Goal: Submit feedback/report problem: Submit feedback/report problem

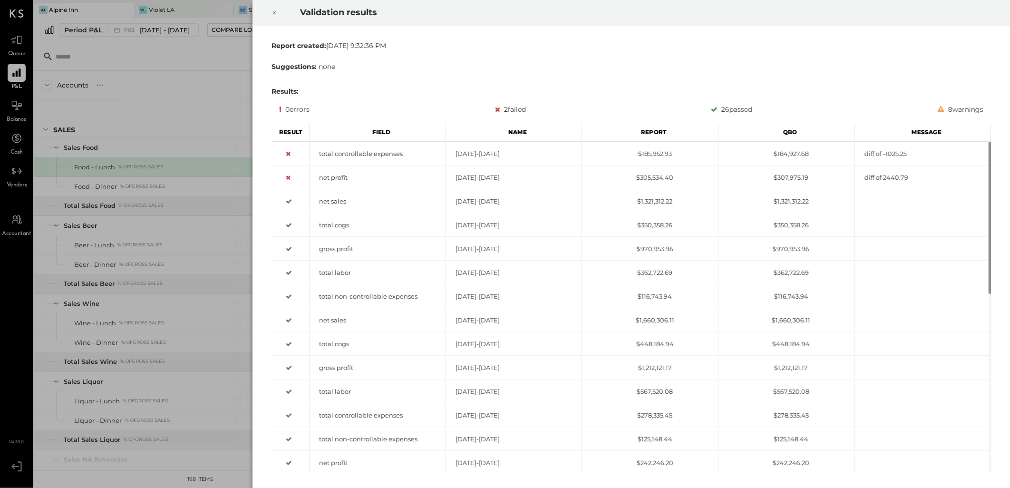
click at [272, 10] on icon at bounding box center [275, 12] width 6 height 11
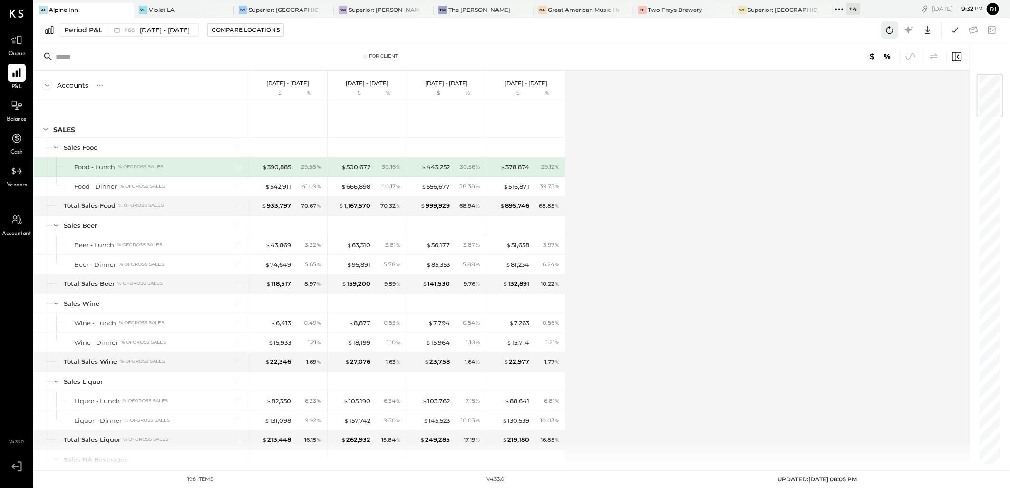
click at [895, 29] on icon at bounding box center [890, 30] width 12 height 12
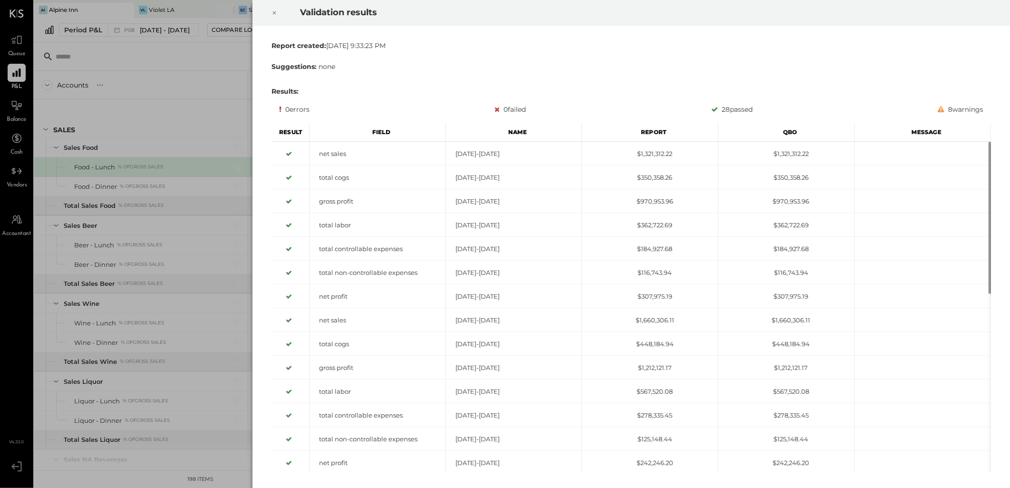
click at [273, 15] on icon at bounding box center [275, 12] width 6 height 11
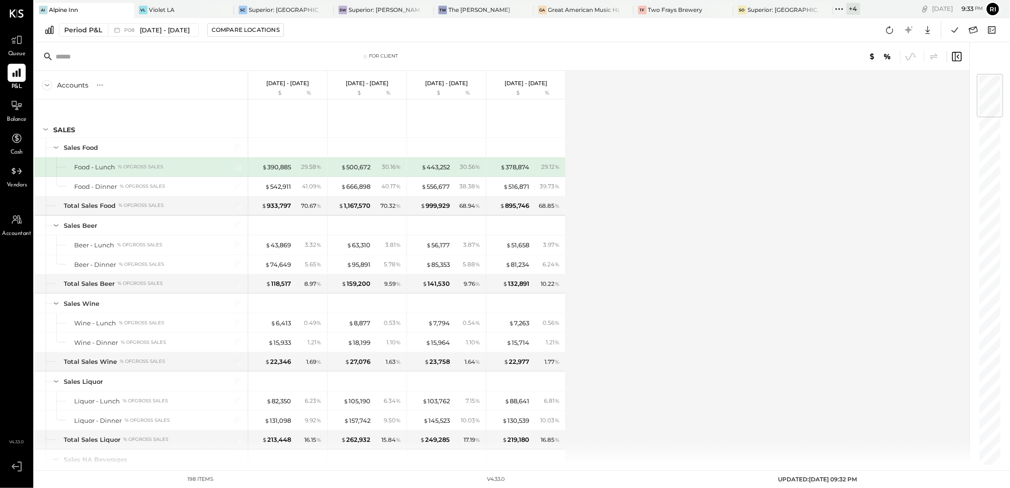
click at [647, 230] on div "Accounts S % GL Aug 4 - 31, 2025 $ % Jun 30 - Aug 3, 2025 $ % Jun 2 - 29, 2025 …" at bounding box center [502, 268] width 937 height 394
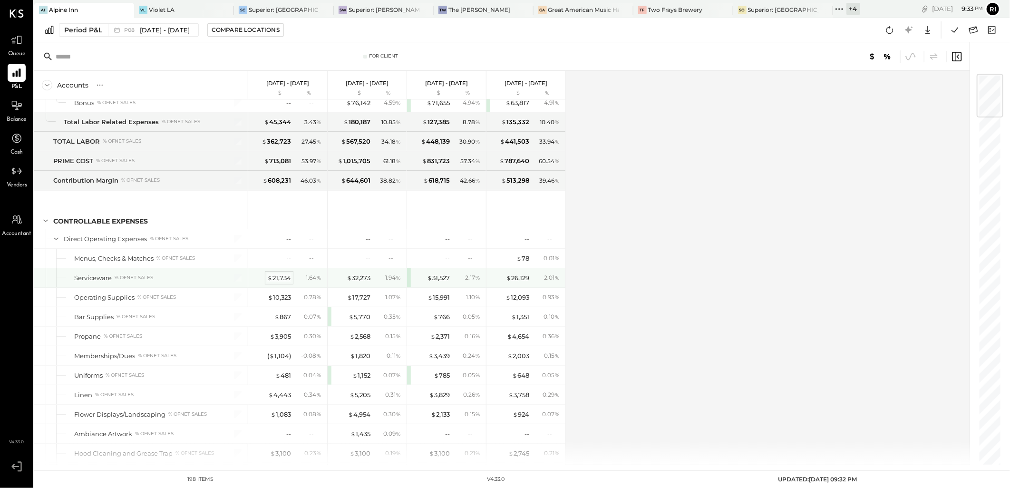
click at [284, 283] on div "$ 21,734" at bounding box center [279, 278] width 24 height 9
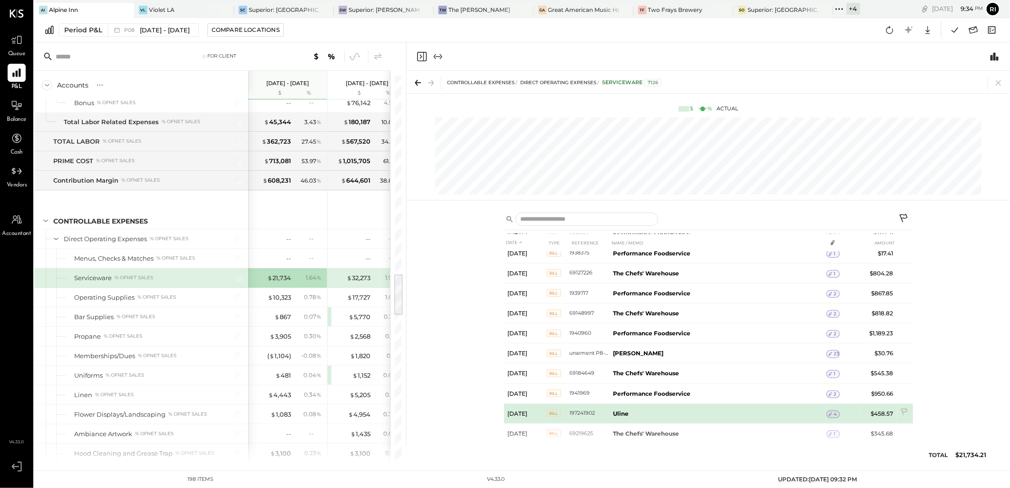
scroll to position [425, 0]
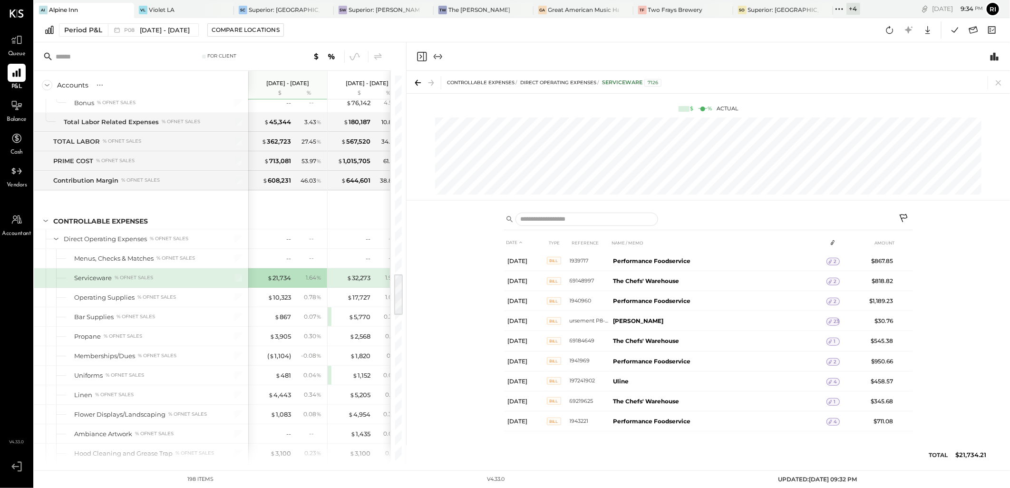
click at [907, 215] on icon at bounding box center [904, 219] width 11 height 11
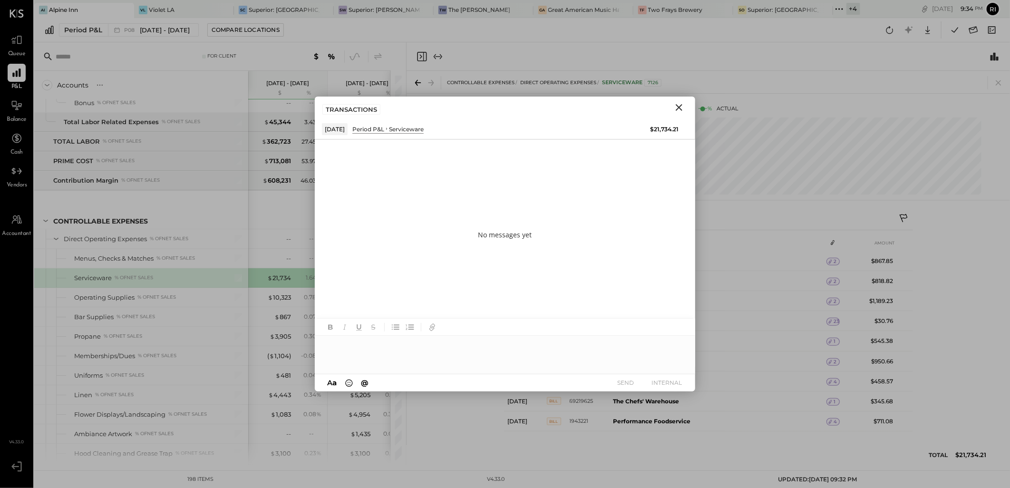
click at [406, 352] on div at bounding box center [505, 355] width 381 height 38
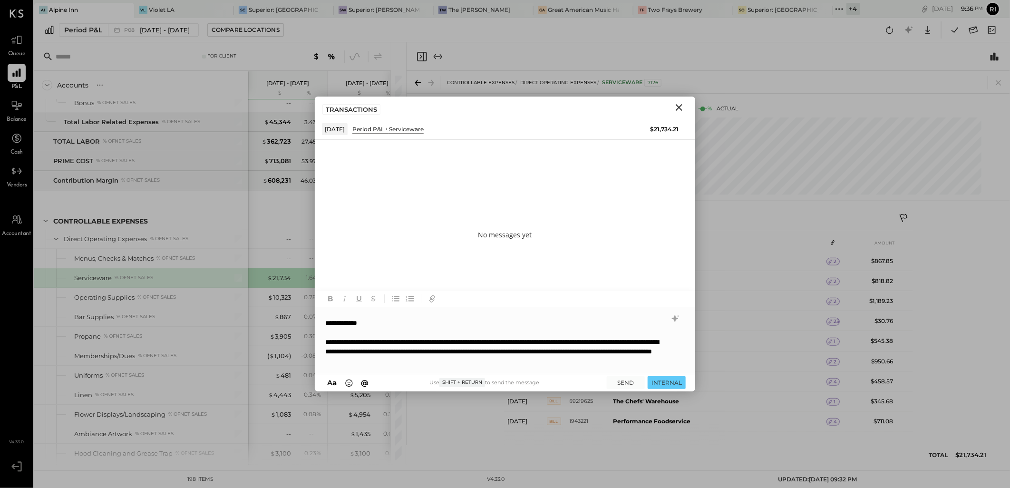
scroll to position [22, 0]
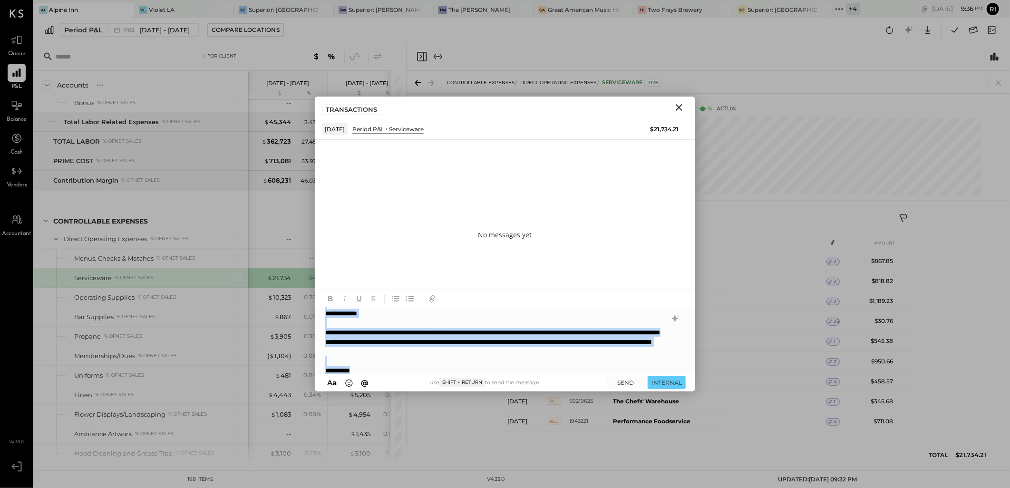
copy div "**********"
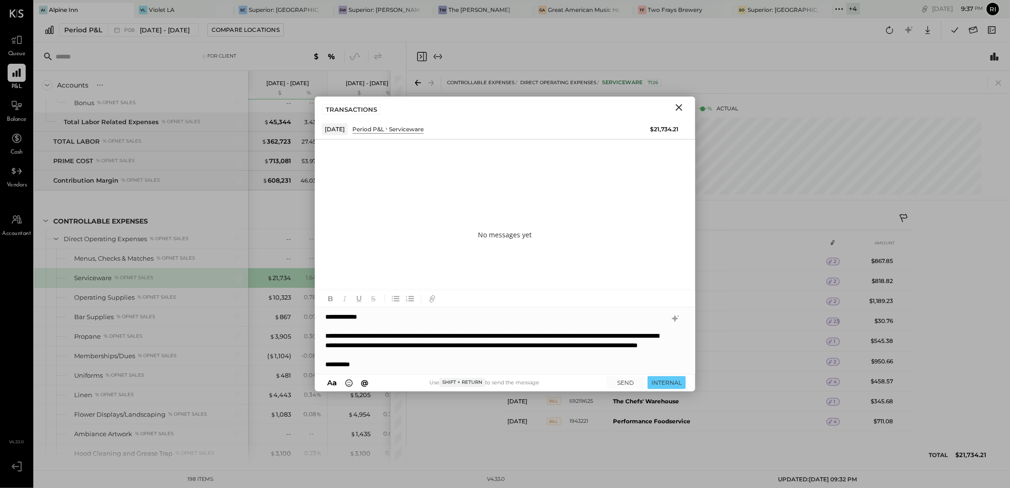
scroll to position [29, 0]
click at [631, 384] on button "SEND" at bounding box center [626, 382] width 38 height 13
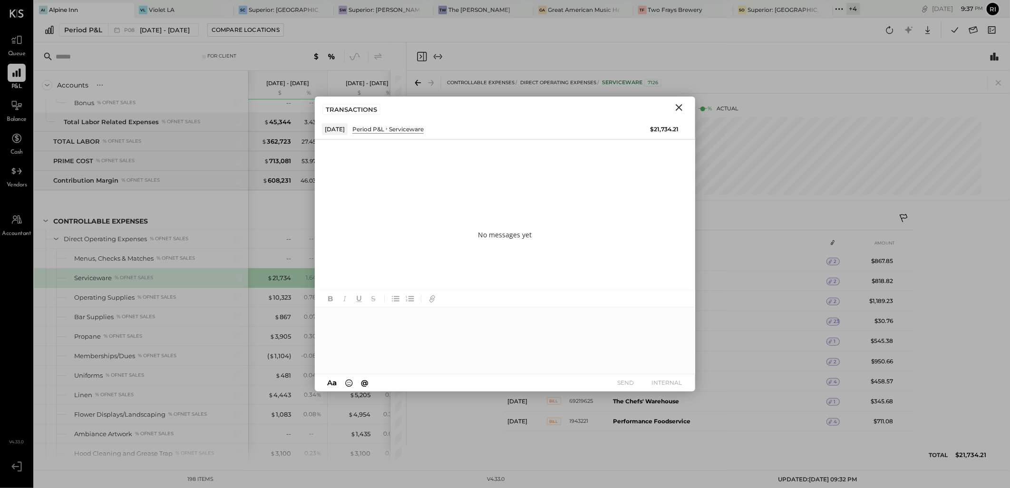
scroll to position [0, 0]
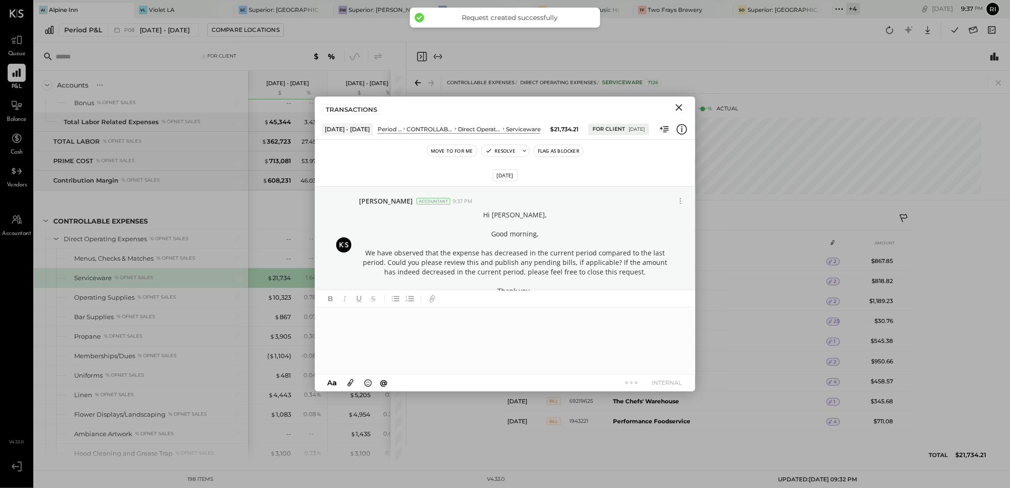
click at [568, 149] on button "Flag as Blocker" at bounding box center [558, 150] width 49 height 11
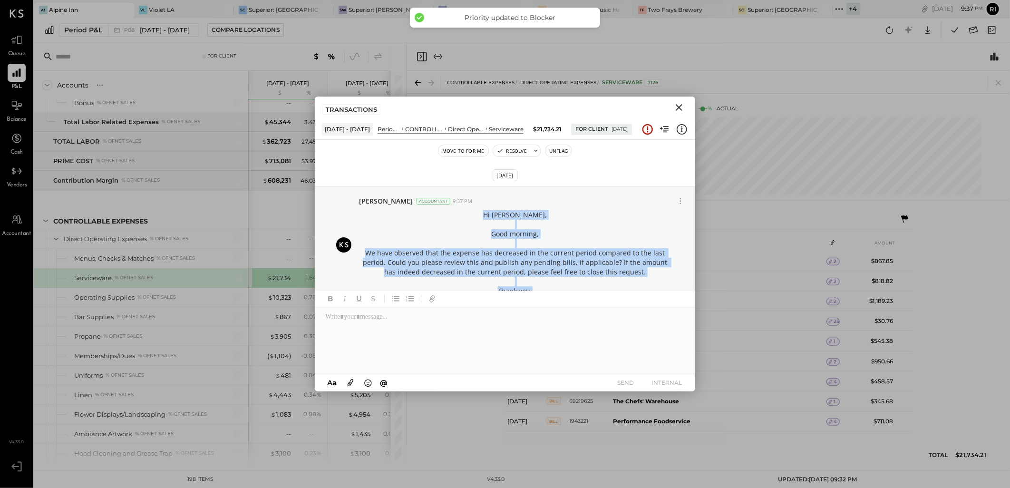
drag, startPoint x: 497, startPoint y: 214, endPoint x: 538, endPoint y: 300, distance: 95.3
click at [538, 300] on div "Move to for me Resolve Unflag Sep 8th, 2025 Rizwan Shaikh Accountant 9:37 PM Hi…" at bounding box center [505, 266] width 381 height 252
copy div "Hi Michelle, Good morning, We have observed that the expense has decreased in t…"
click at [678, 110] on icon "Close" at bounding box center [679, 107] width 11 height 11
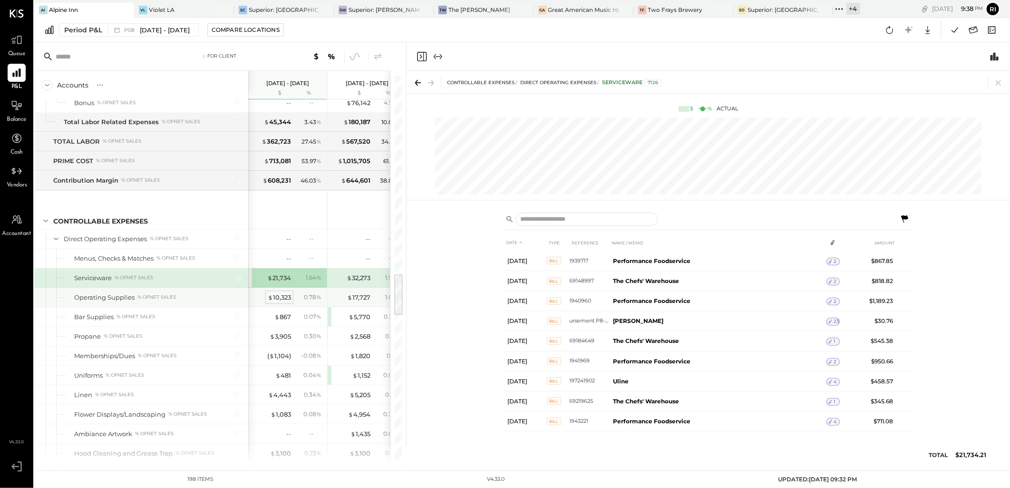
click at [284, 302] on div "$ 10,323" at bounding box center [279, 297] width 23 height 9
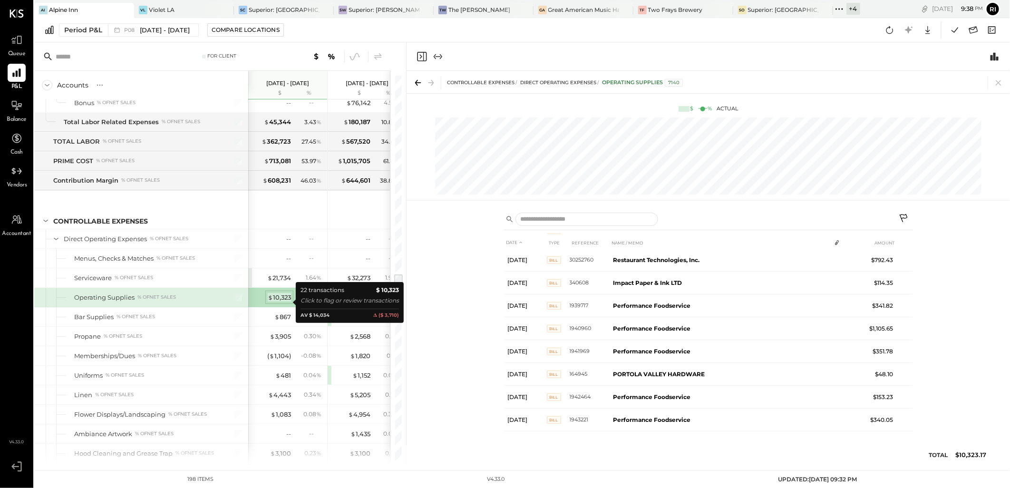
scroll to position [323, 0]
click at [902, 217] on icon at bounding box center [904, 219] width 11 height 11
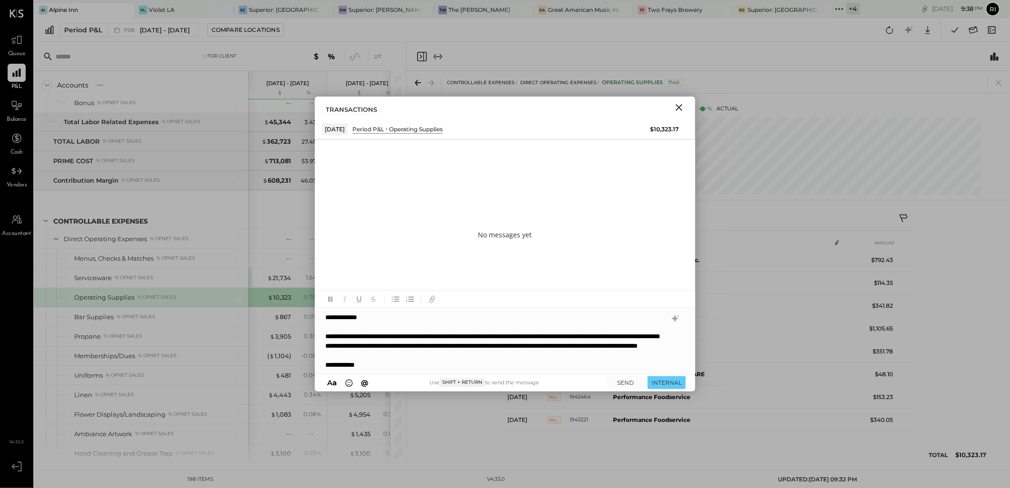
scroll to position [239, 0]
click at [625, 375] on div "A a @ Use Shift + Return to send the message SEND INTERNAL" at bounding box center [505, 382] width 381 height 17
click at [626, 381] on button "SEND" at bounding box center [626, 382] width 38 height 13
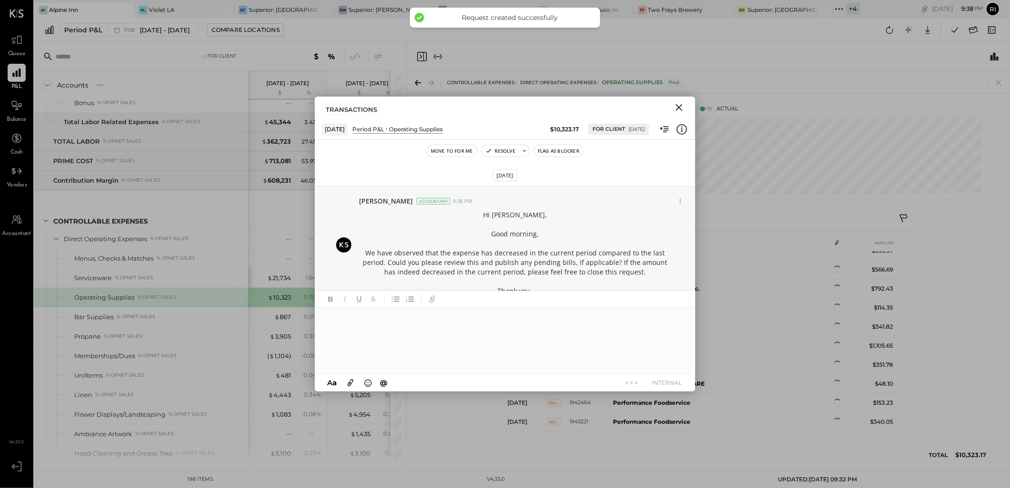
scroll to position [267, 0]
click at [558, 150] on button "Flag as Blocker" at bounding box center [558, 150] width 49 height 11
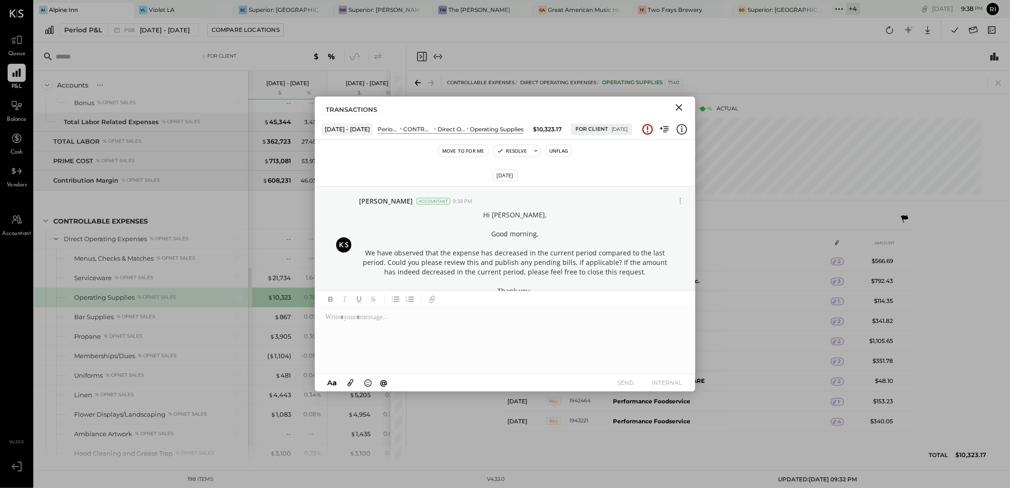
click at [679, 106] on icon "Close" at bounding box center [679, 107] width 11 height 11
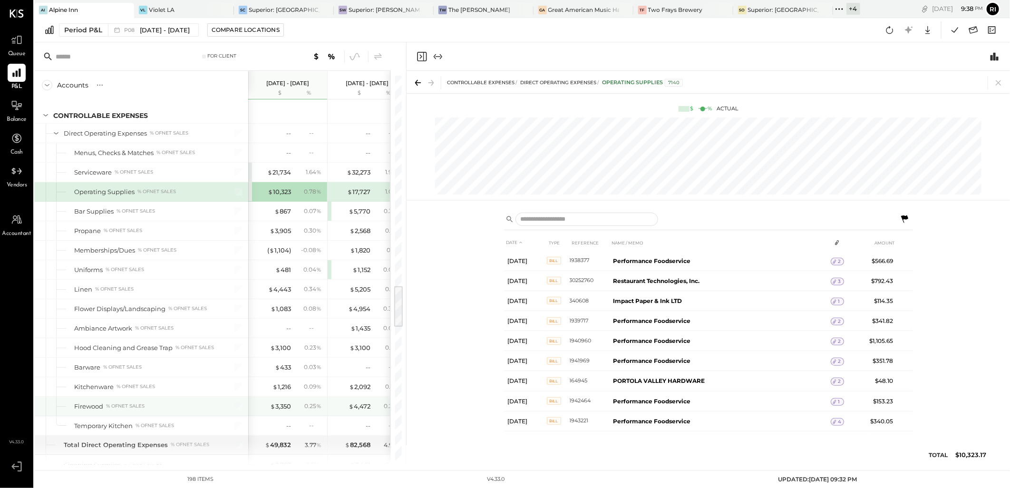
scroll to position [1957, 0]
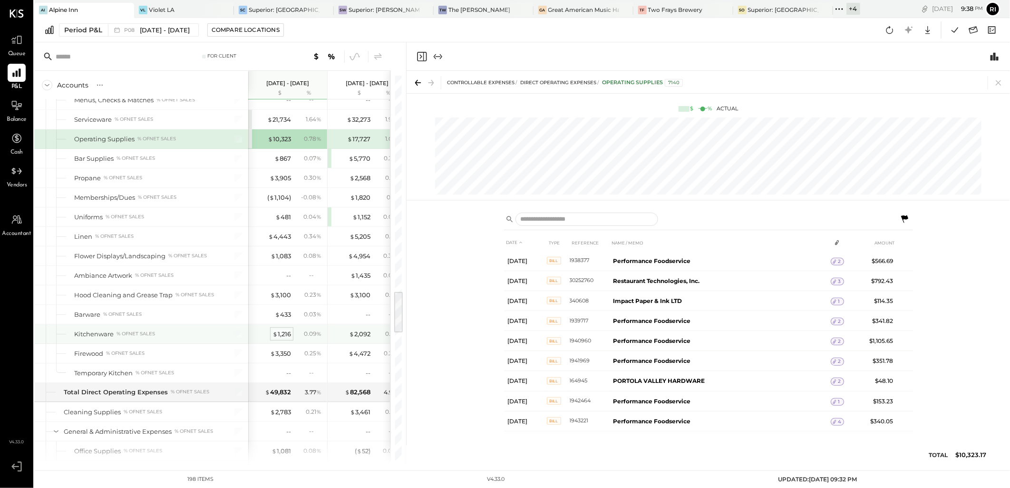
click at [284, 335] on div "$ 1,216" at bounding box center [282, 334] width 19 height 9
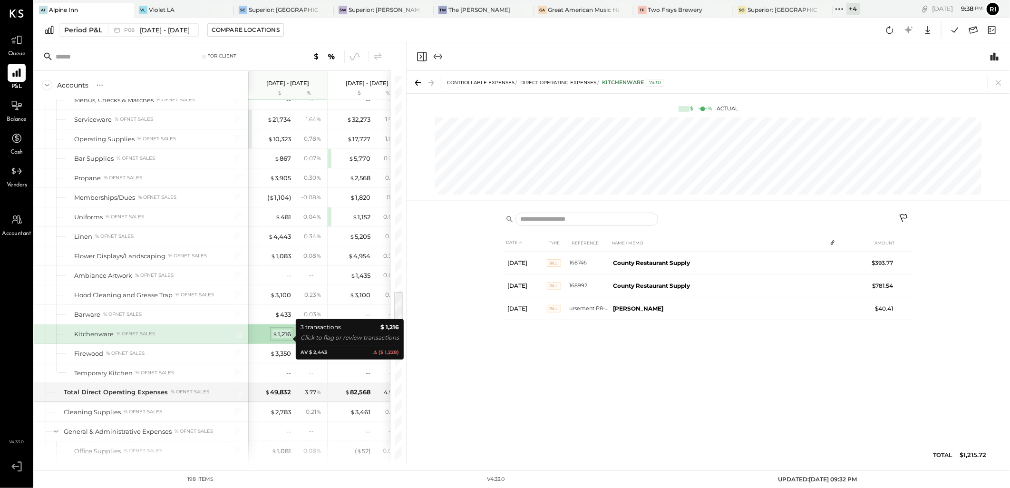
scroll to position [0, 0]
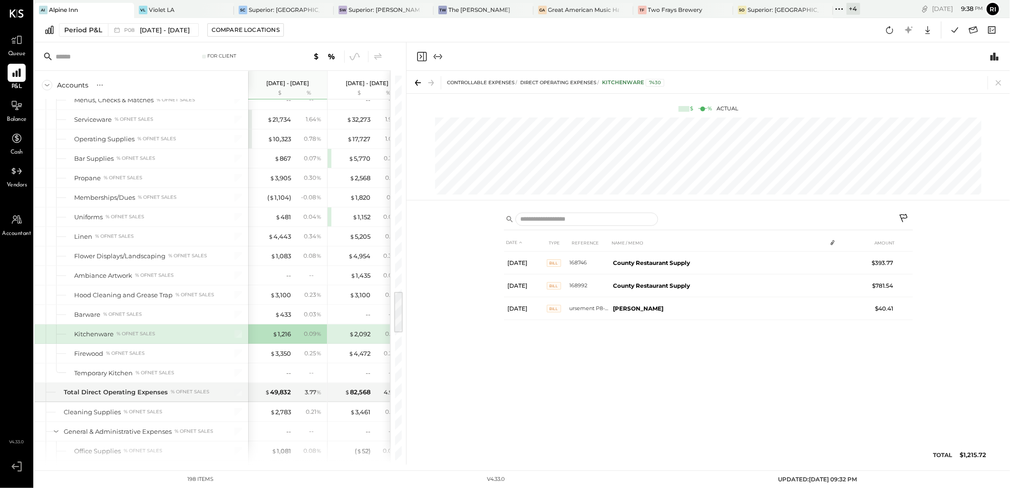
click at [905, 216] on icon at bounding box center [904, 219] width 11 height 11
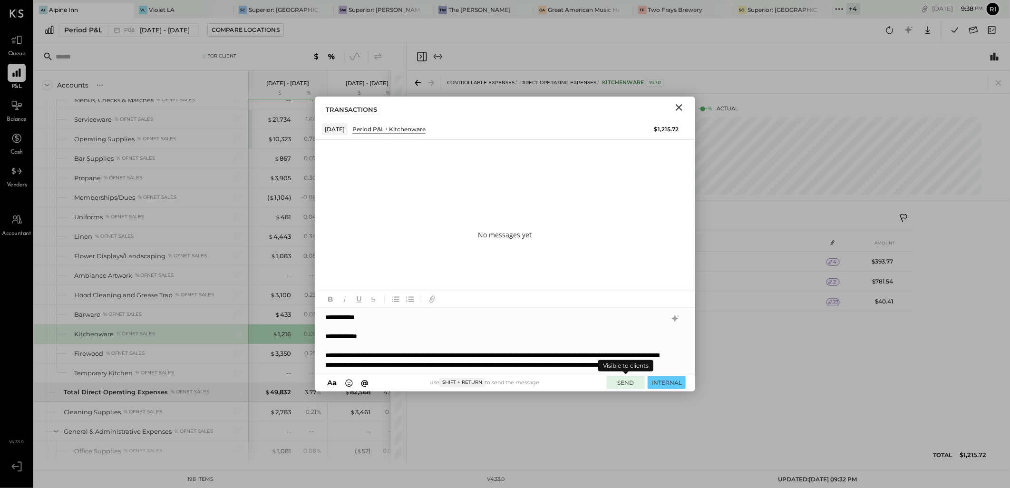
click at [626, 381] on button "SEND" at bounding box center [626, 382] width 38 height 13
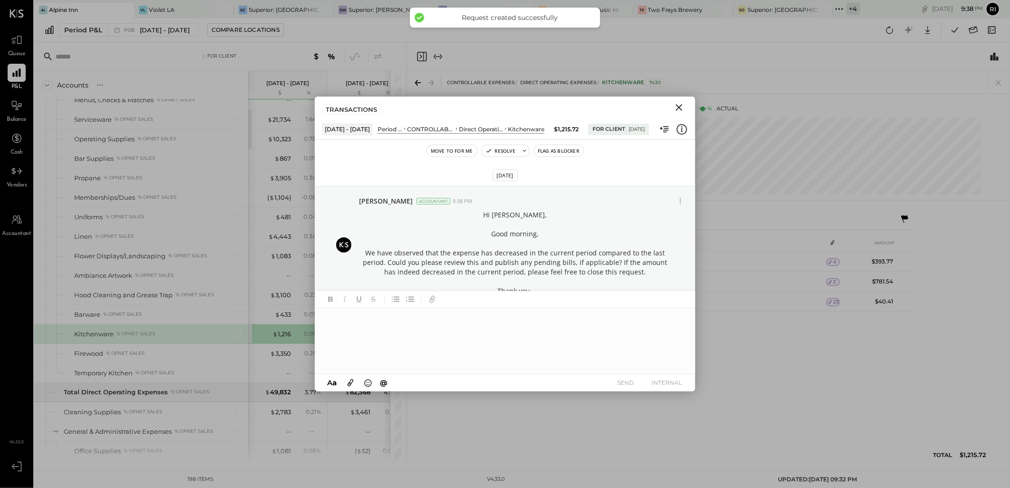
click at [550, 151] on button "Flag as Blocker" at bounding box center [558, 150] width 49 height 11
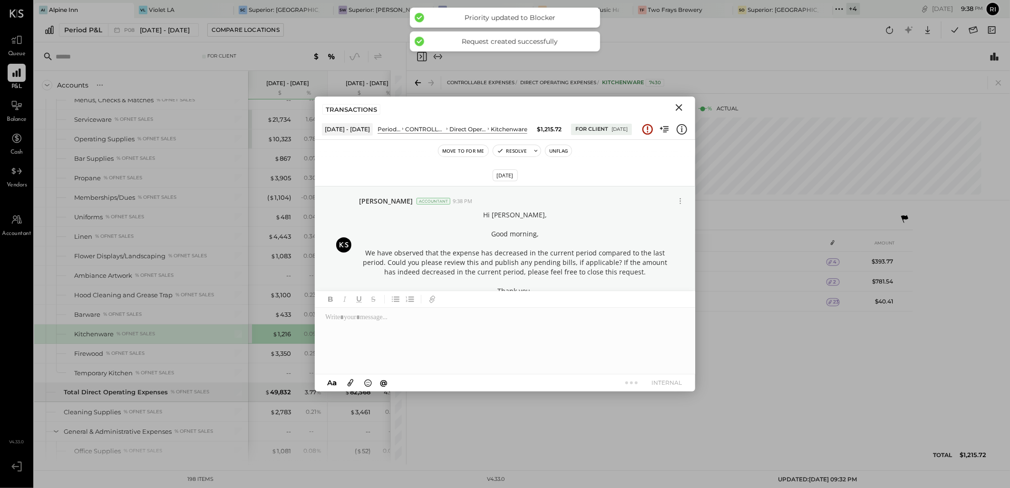
click at [684, 108] on icon "Close" at bounding box center [679, 107] width 11 height 11
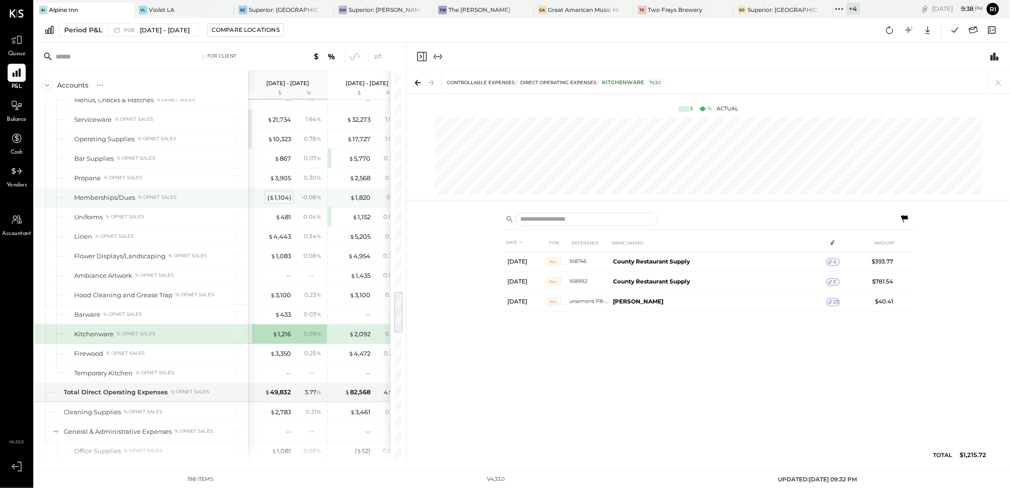
click at [279, 202] on div "( $ 1,104 )" at bounding box center [279, 197] width 24 height 9
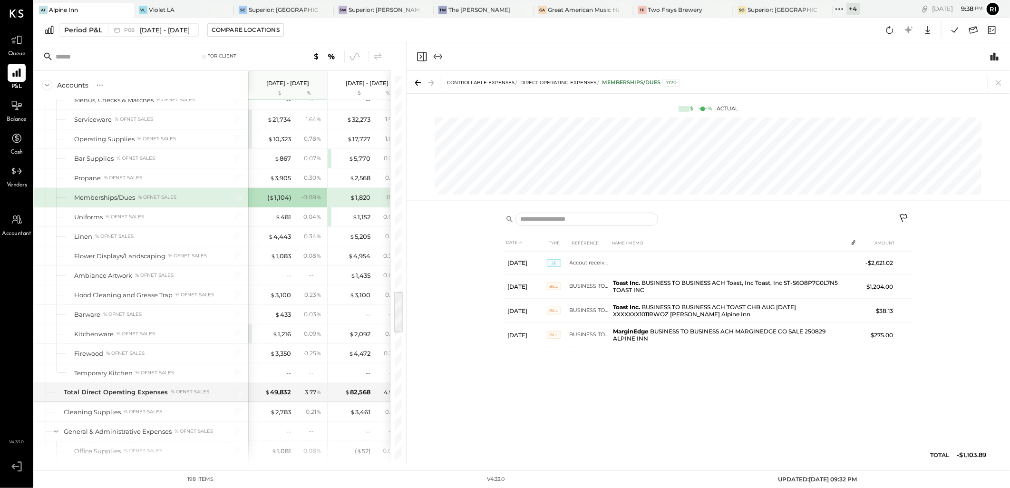
click at [902, 217] on icon at bounding box center [904, 219] width 11 height 11
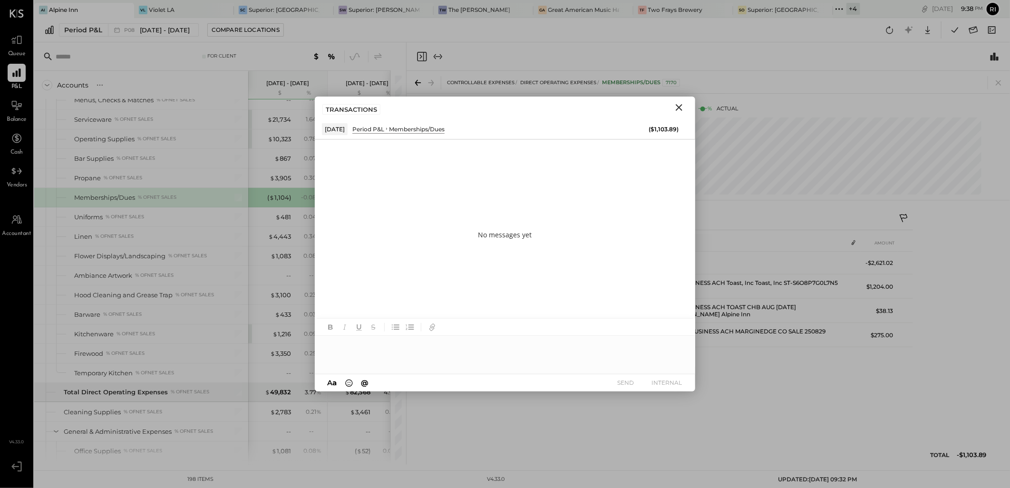
click at [336, 352] on div at bounding box center [505, 355] width 381 height 38
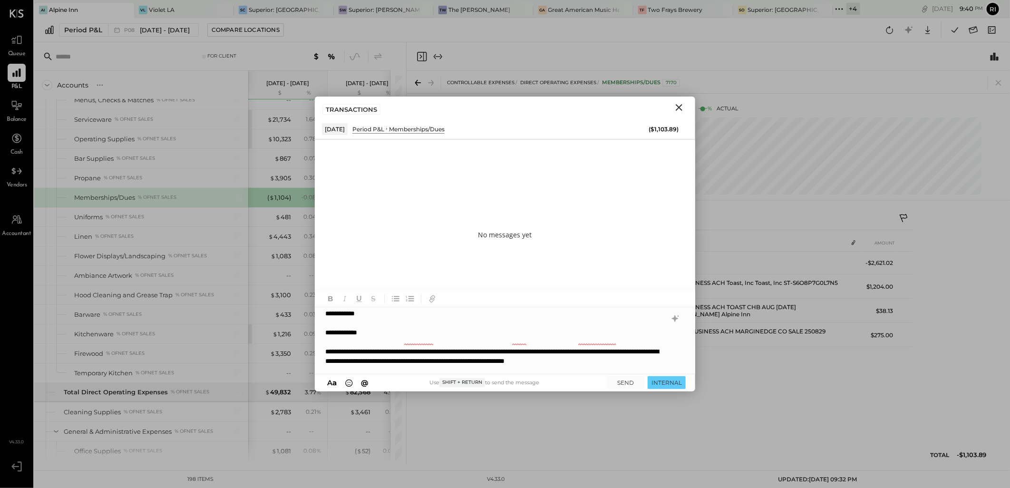
scroll to position [22, 0]
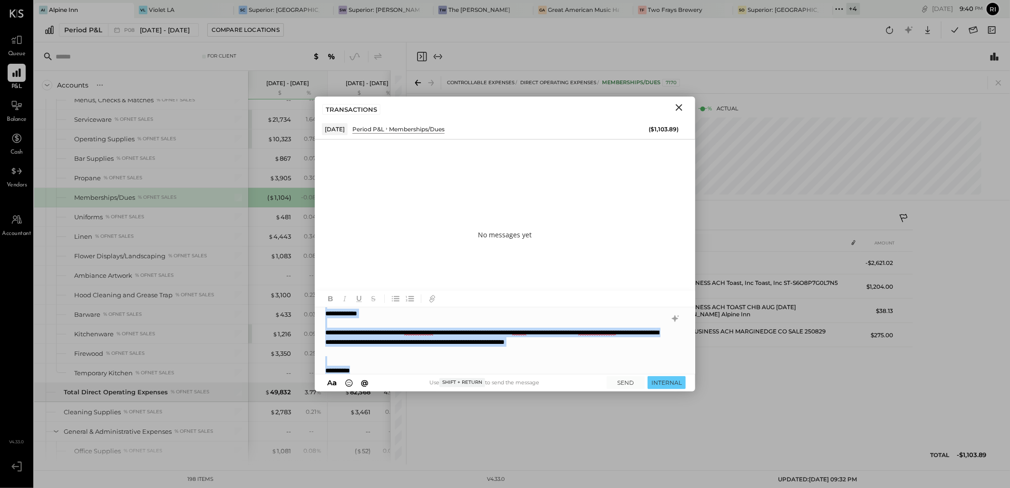
copy div "**********"
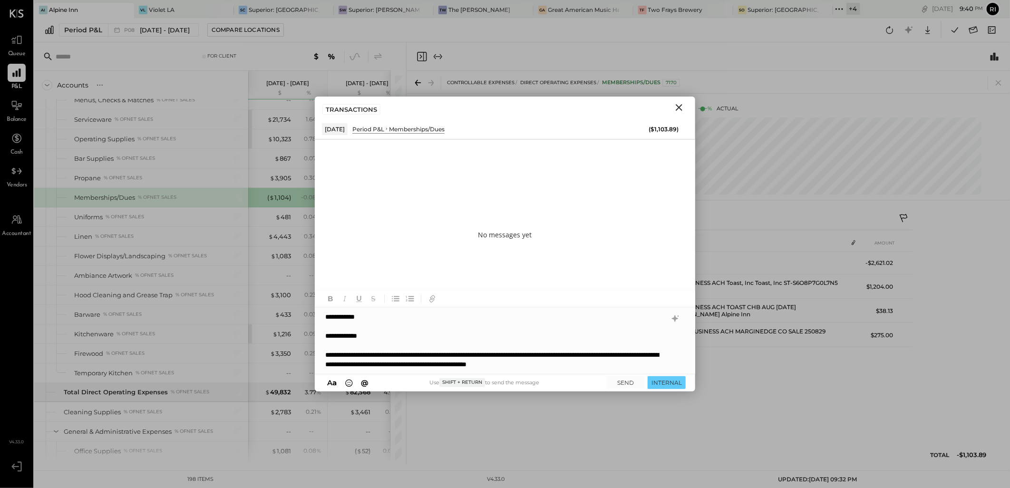
scroll to position [19, 0]
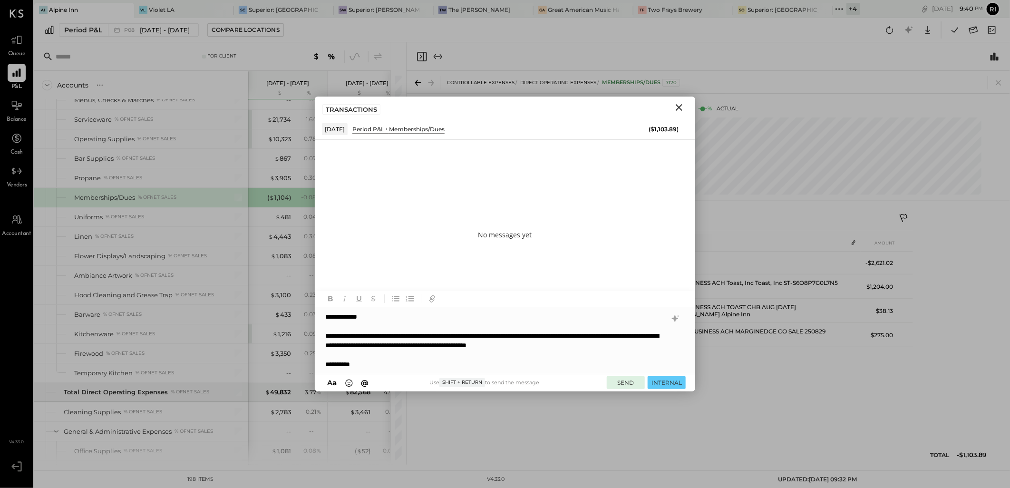
click at [617, 381] on button "SEND" at bounding box center [626, 382] width 38 height 13
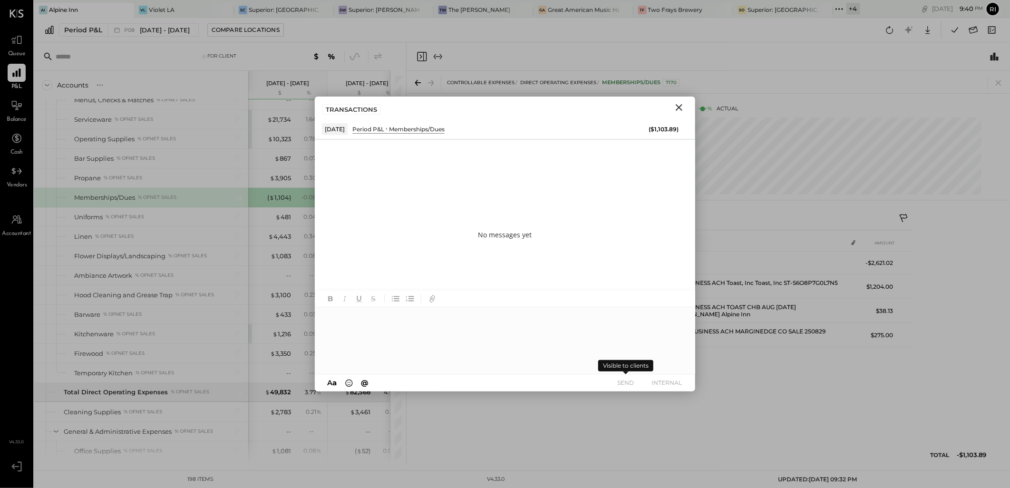
scroll to position [0, 0]
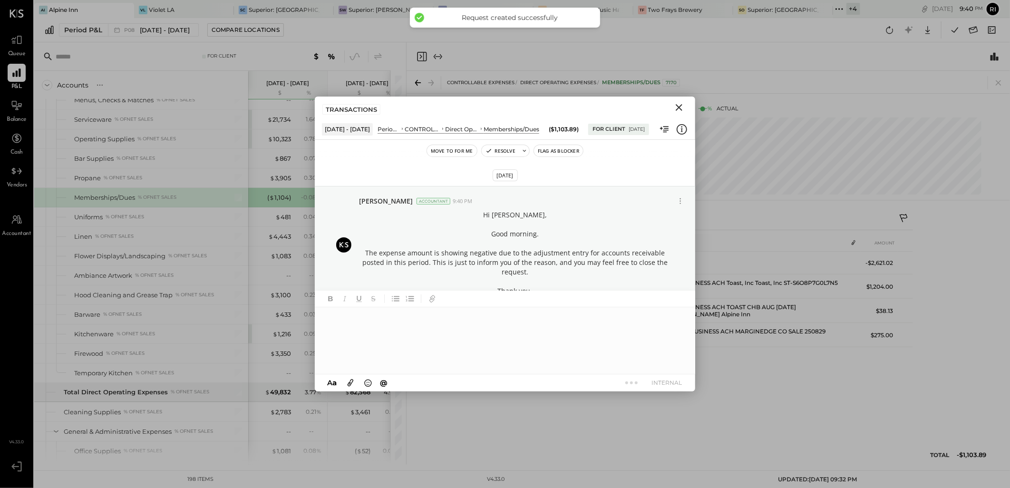
click at [570, 154] on button "Flag as Blocker" at bounding box center [558, 150] width 49 height 11
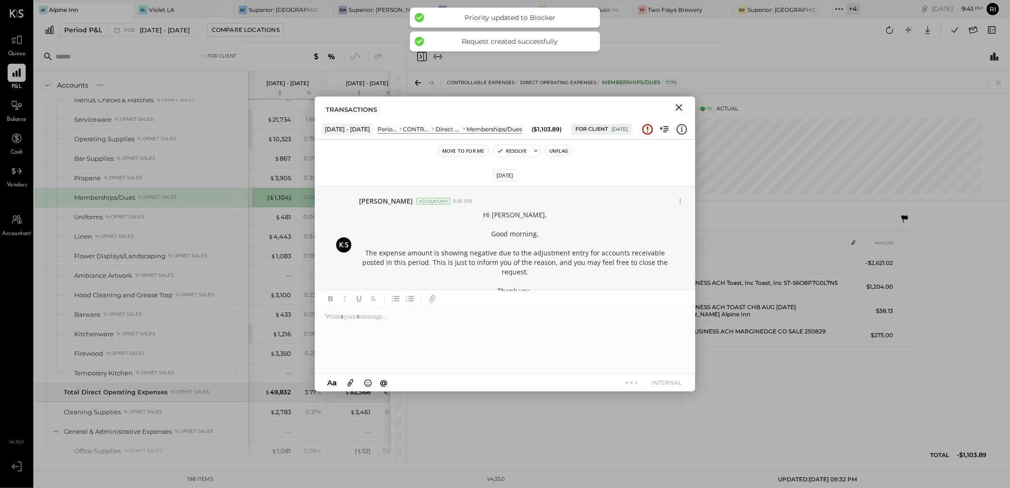
click at [681, 107] on icon "Close" at bounding box center [679, 107] width 7 height 7
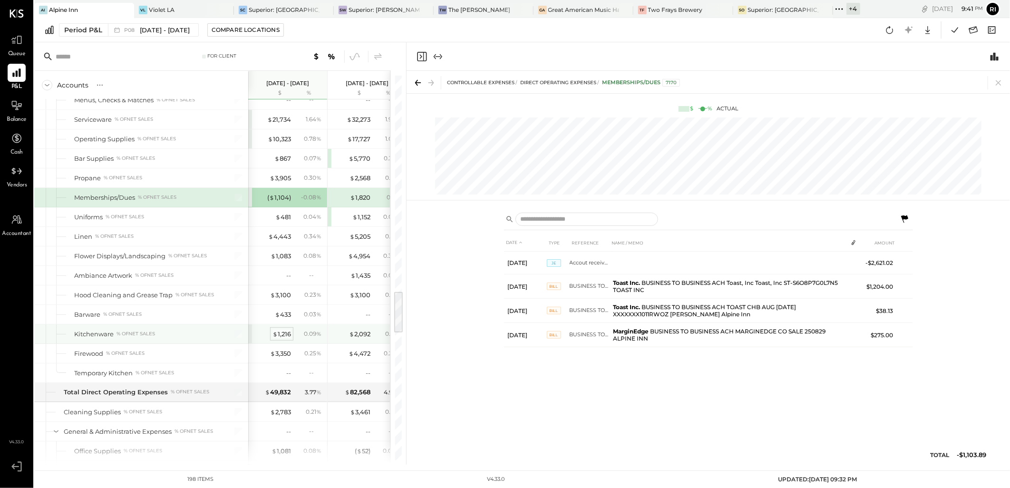
click at [284, 336] on div "$ 1,216" at bounding box center [282, 334] width 19 height 9
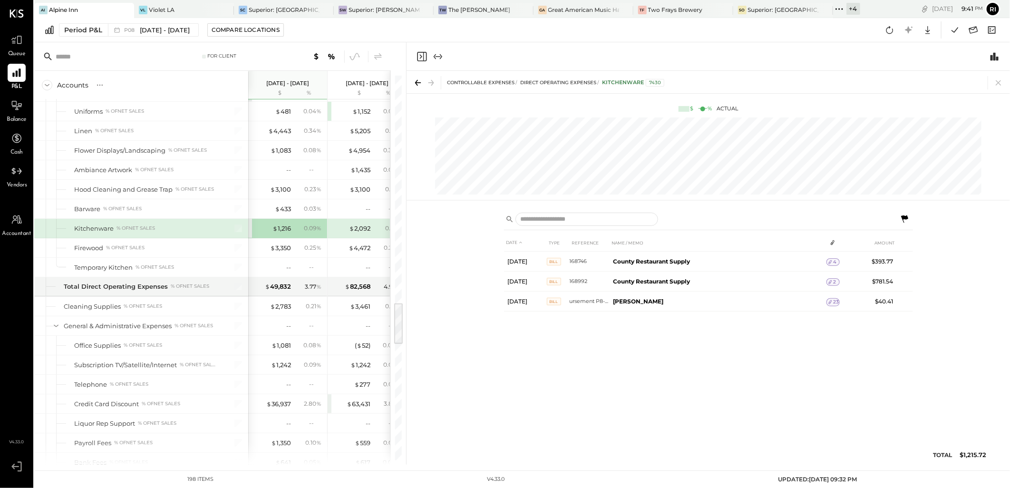
scroll to position [2116, 0]
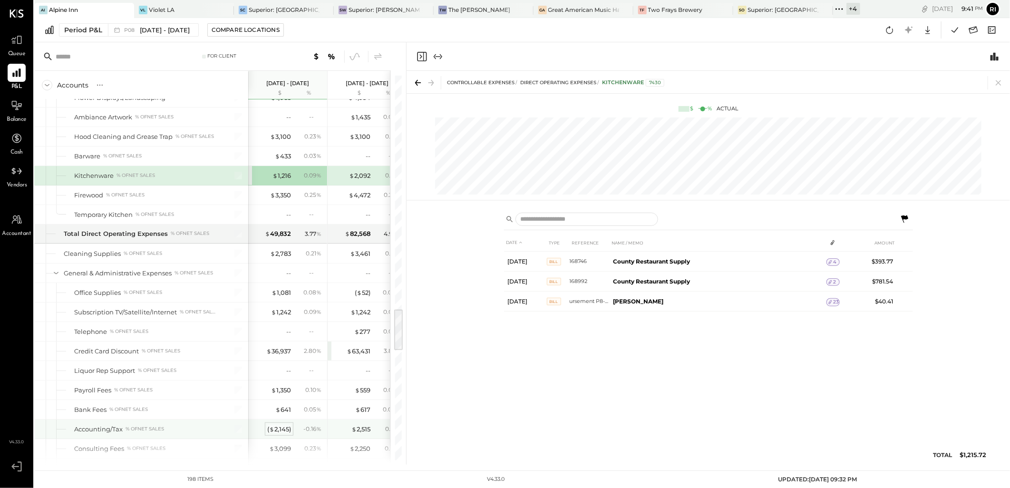
click at [286, 434] on div "( $ 2,145 )" at bounding box center [279, 429] width 24 height 9
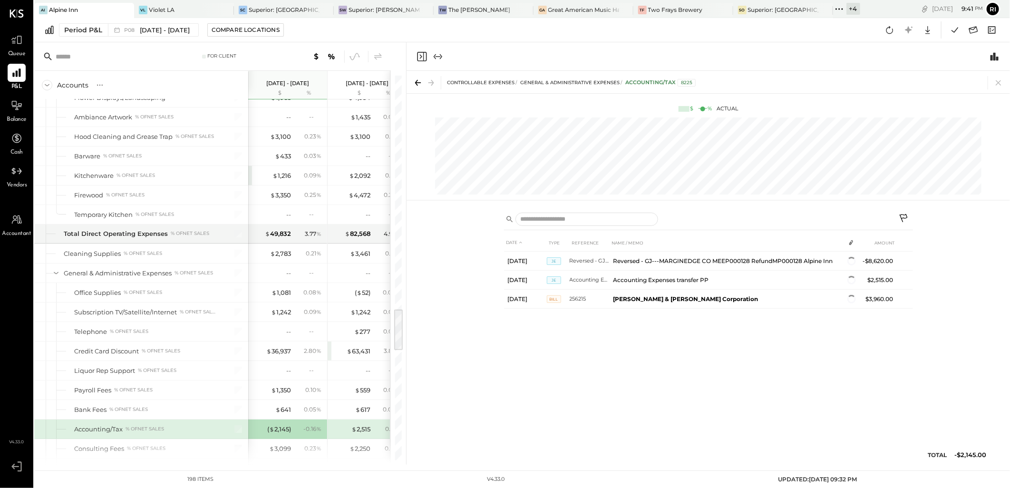
click at [907, 215] on icon at bounding box center [904, 219] width 11 height 11
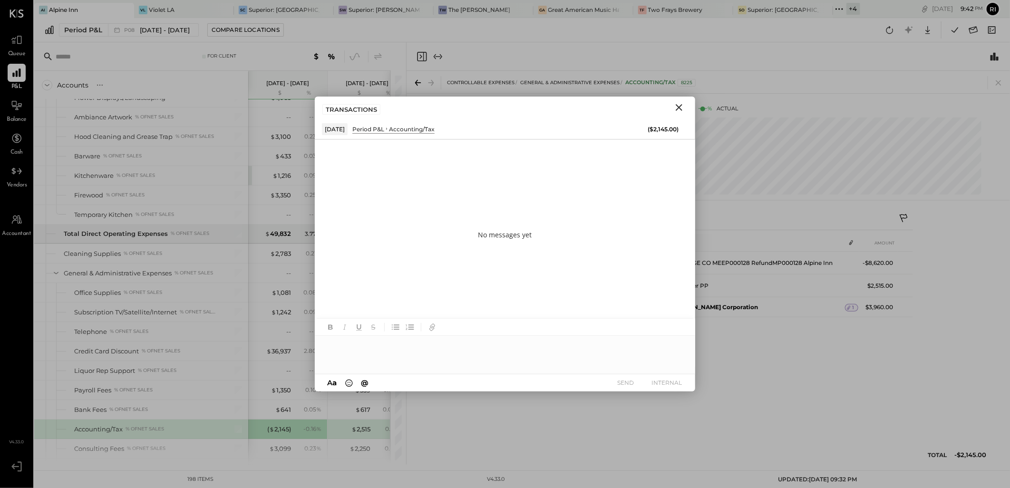
paste div
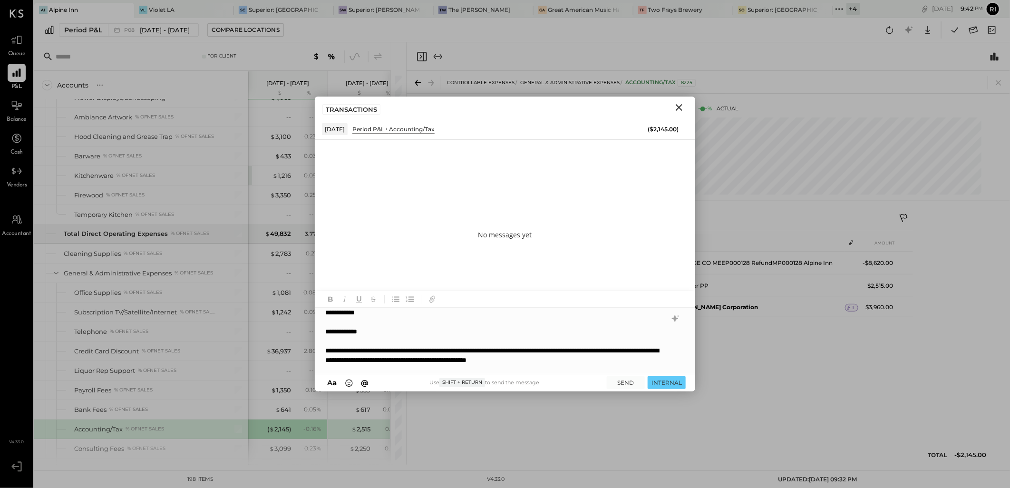
scroll to position [19, 0]
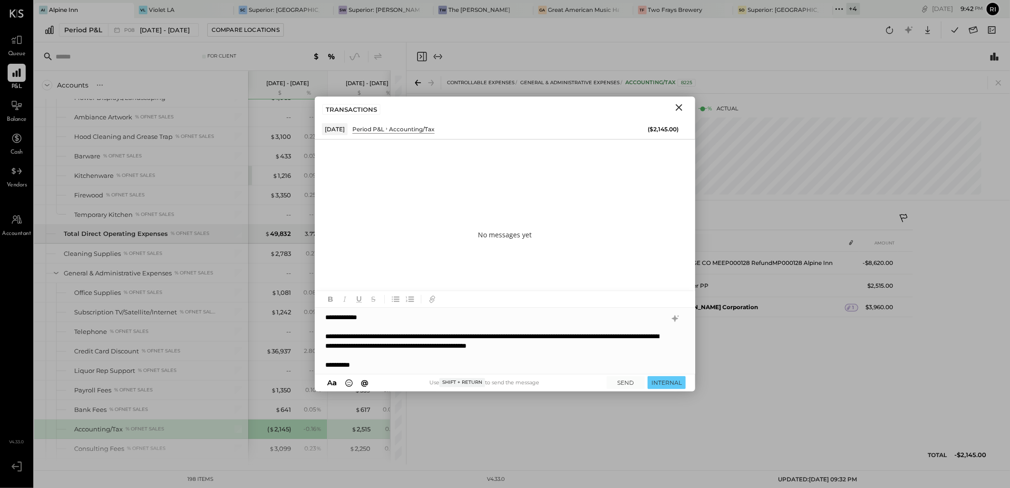
click at [387, 357] on div "**********" at bounding box center [505, 341] width 380 height 67
drag, startPoint x: 573, startPoint y: 338, endPoint x: 636, endPoint y: 340, distance: 63.3
click at [636, 340] on div "**********" at bounding box center [505, 341] width 380 height 67
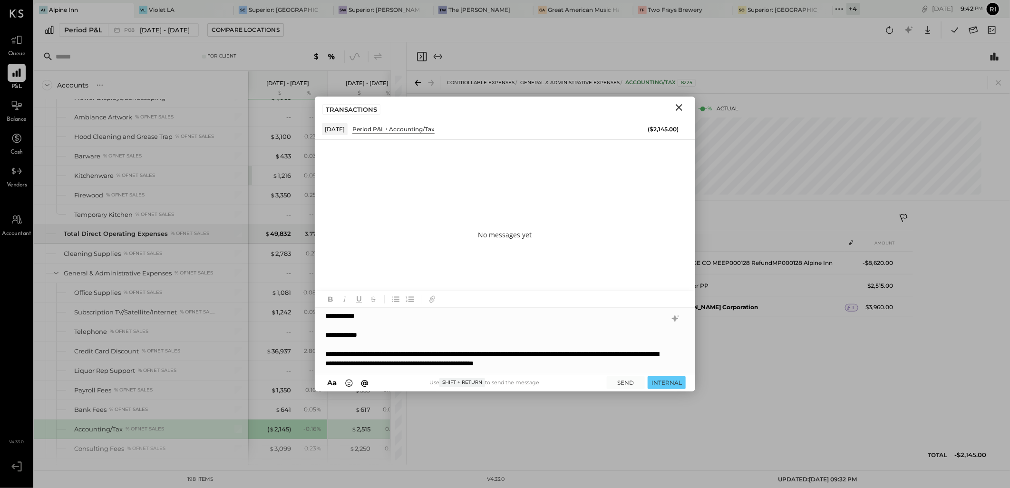
scroll to position [0, 0]
click at [632, 377] on button "SEND" at bounding box center [626, 382] width 38 height 13
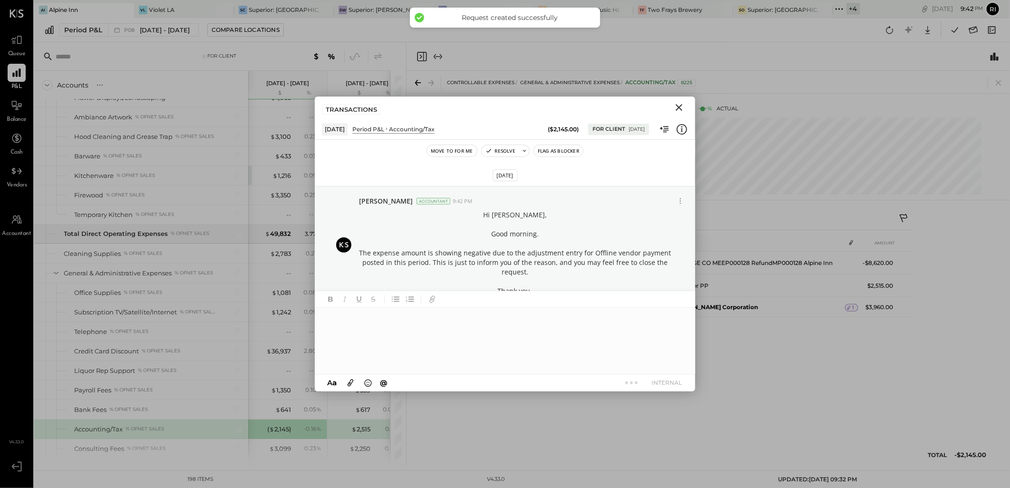
click at [555, 154] on button "Flag as Blocker" at bounding box center [558, 150] width 49 height 11
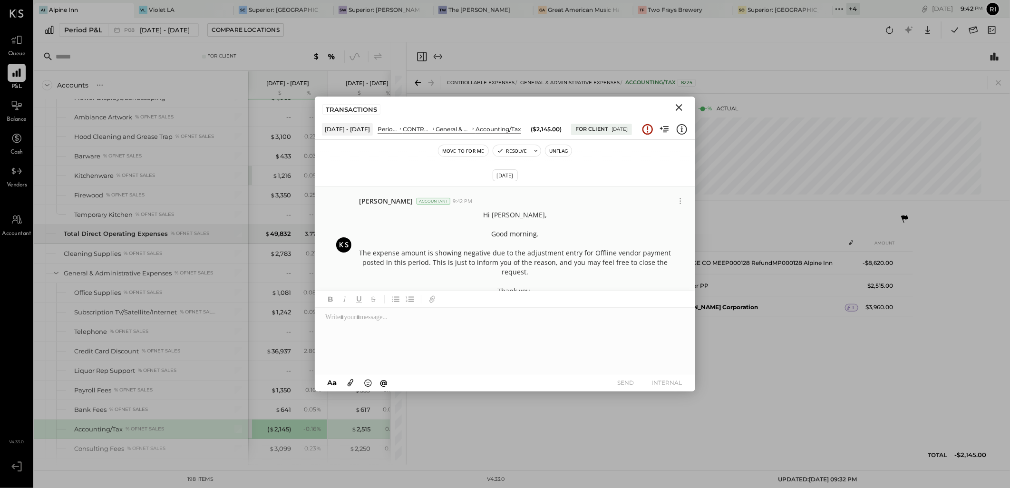
click at [509, 212] on p "Hi Michelle, Good morning. The expense amount is showing negative due to the ad…" at bounding box center [515, 253] width 312 height 86
drag, startPoint x: 509, startPoint y: 212, endPoint x: 496, endPoint y: 217, distance: 14.6
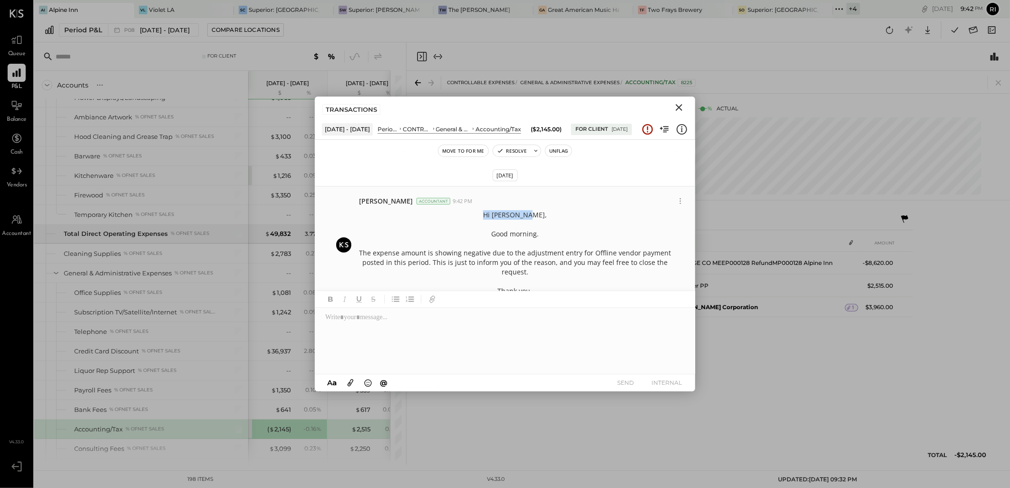
click at [496, 217] on p "Hi Michelle, Good morning. The expense amount is showing negative due to the ad…" at bounding box center [515, 253] width 312 height 86
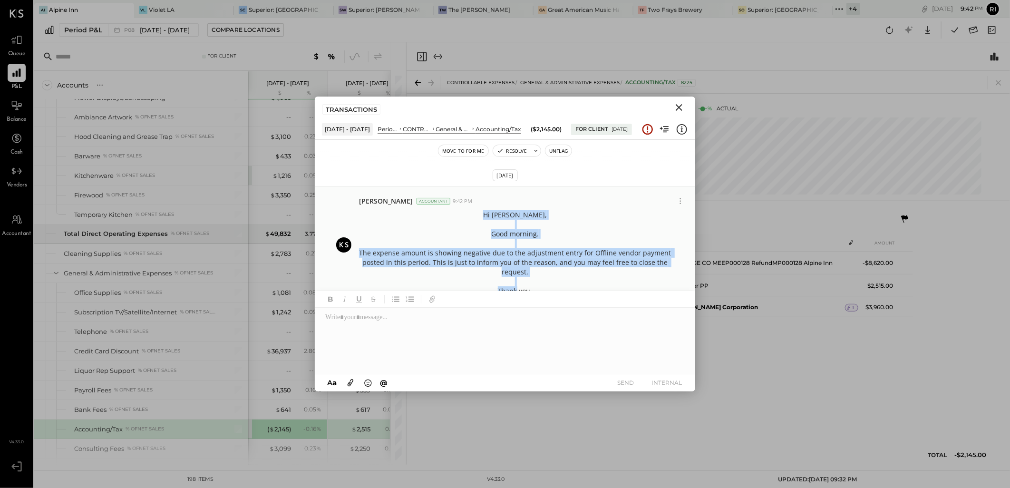
drag, startPoint x: 492, startPoint y: 215, endPoint x: 535, endPoint y: 291, distance: 86.7
click at [535, 291] on p "Hi Michelle, Good morning. The expense amount is showing negative due to the ad…" at bounding box center [515, 253] width 312 height 86
copy p "Hi Michelle, Good morning. The expense amount is showing negative due to the ad…"
click at [680, 110] on icon "Close" at bounding box center [679, 107] width 11 height 11
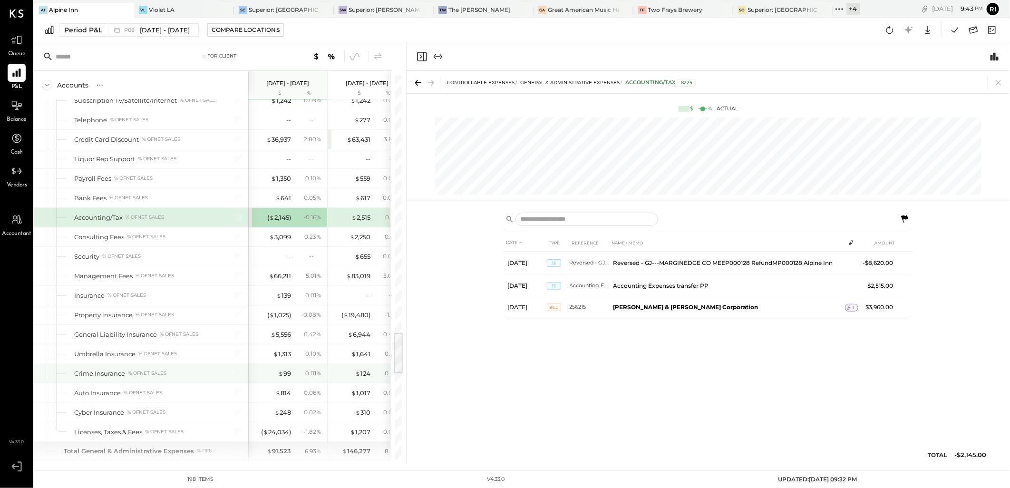
scroll to position [2380, 0]
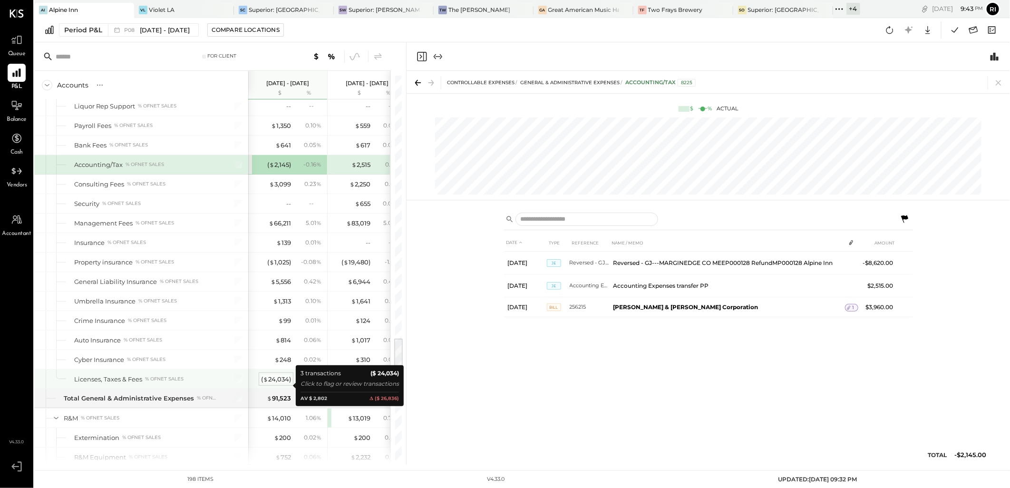
click at [278, 384] on div "( $ 24,034 )" at bounding box center [276, 379] width 30 height 9
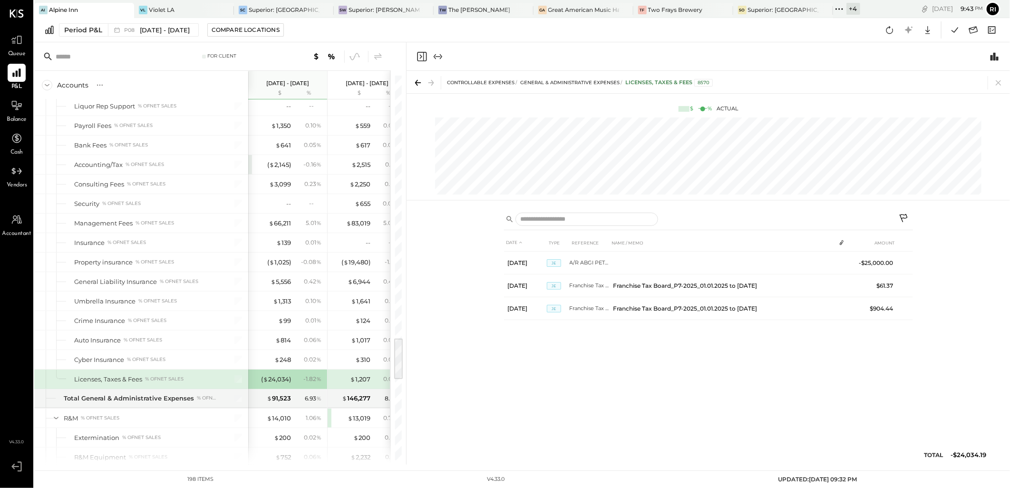
click at [900, 218] on icon at bounding box center [904, 219] width 11 height 11
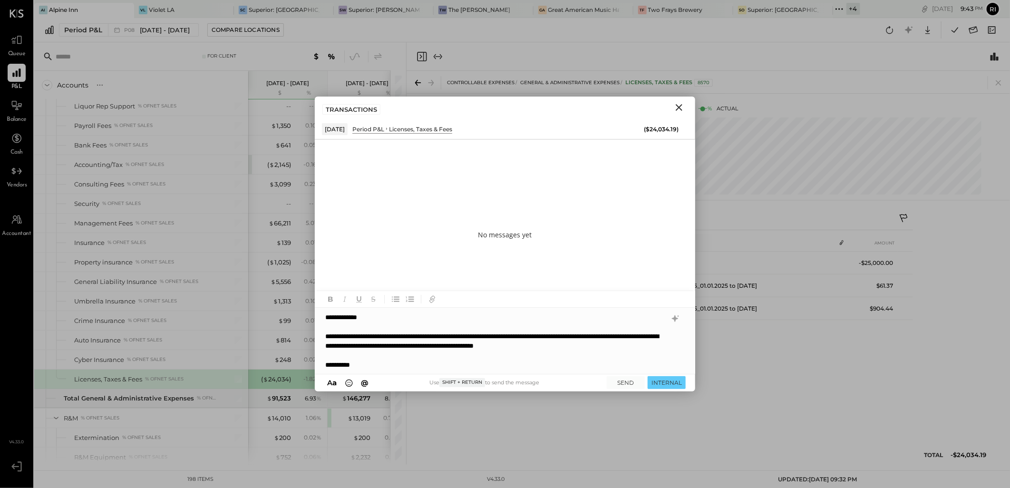
scroll to position [29, 0]
click at [593, 352] on div "**********" at bounding box center [505, 341] width 380 height 67
drag, startPoint x: 572, startPoint y: 327, endPoint x: 650, endPoint y: 329, distance: 78.0
click at [650, 329] on div "**********" at bounding box center [505, 341] width 380 height 67
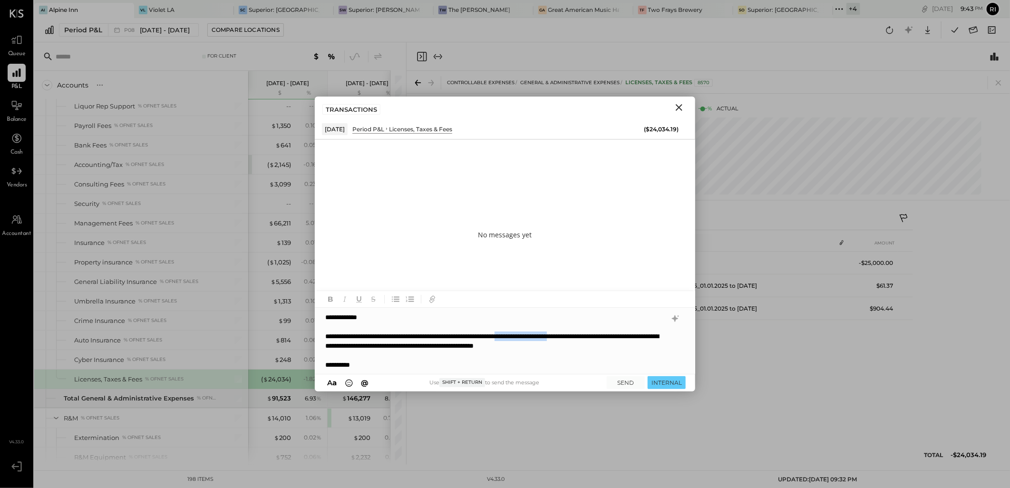
drag, startPoint x: 574, startPoint y: 326, endPoint x: 652, endPoint y: 325, distance: 77.5
click at [652, 325] on div "**********" at bounding box center [505, 341] width 380 height 67
click at [625, 382] on button "SEND" at bounding box center [626, 382] width 38 height 13
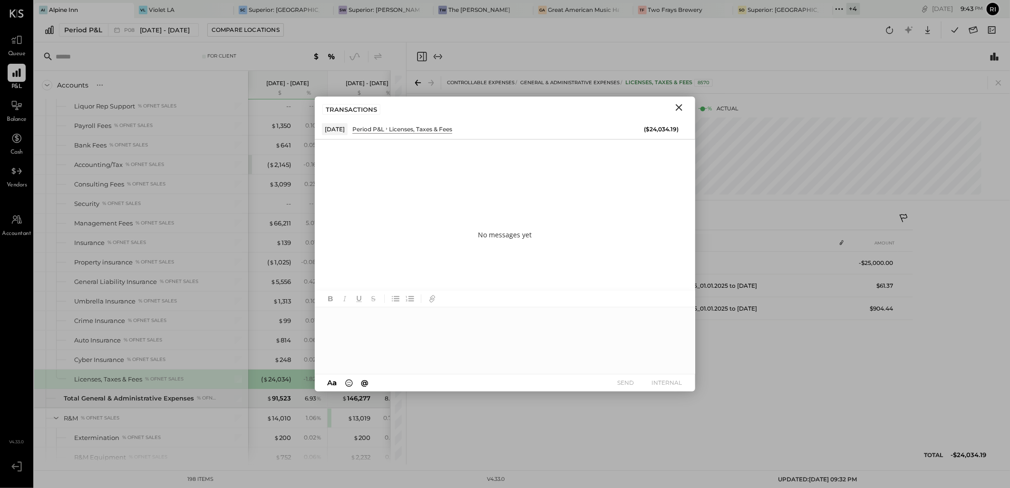
scroll to position [0, 0]
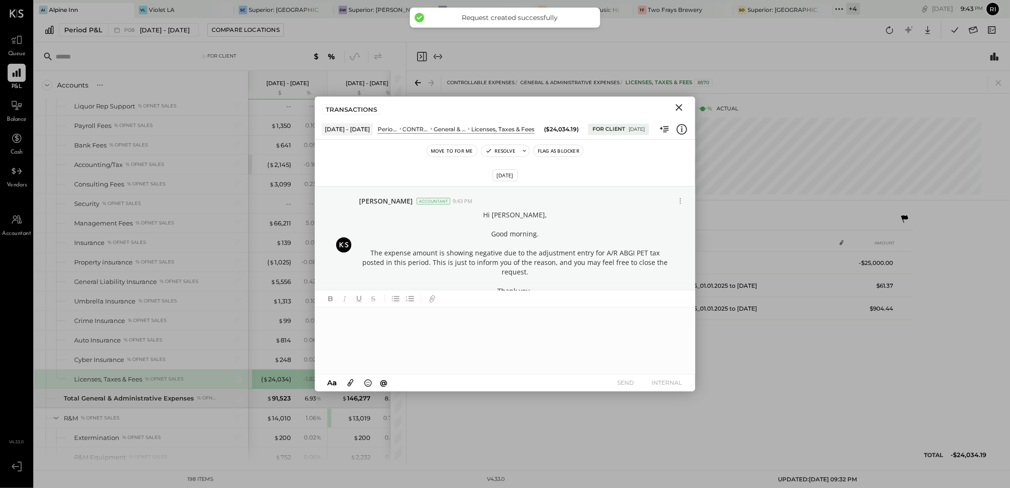
click at [559, 149] on button "Flag as Blocker" at bounding box center [558, 150] width 49 height 11
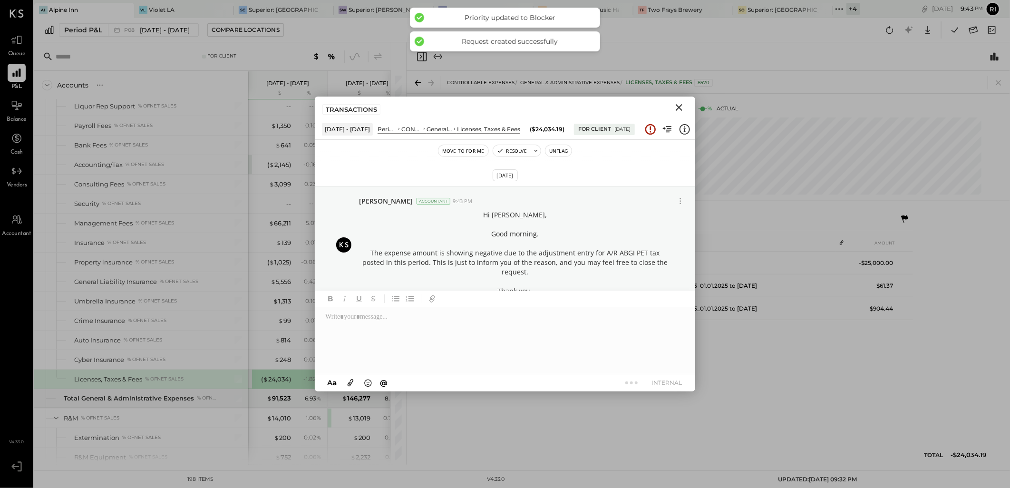
click at [684, 105] on icon "Close" at bounding box center [679, 107] width 11 height 11
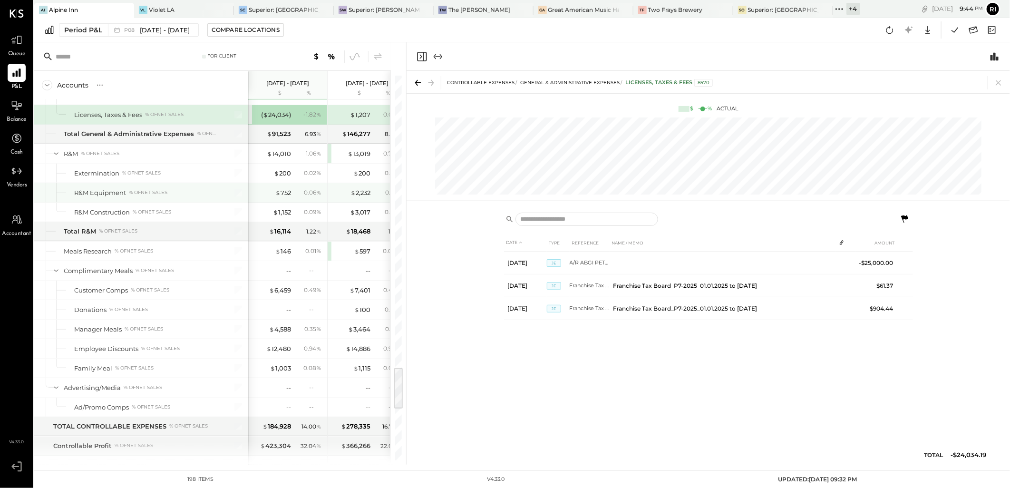
scroll to position [2698, 0]
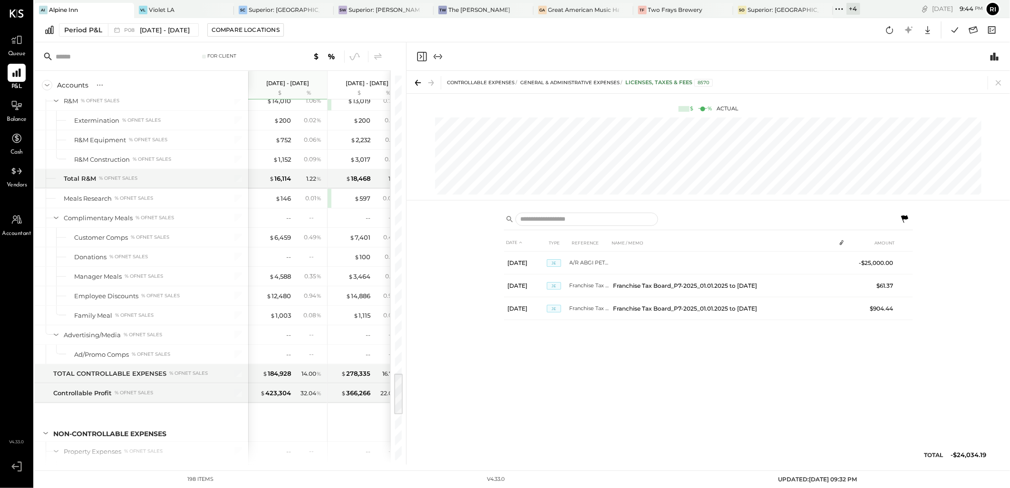
click at [1000, 81] on icon at bounding box center [998, 82] width 13 height 13
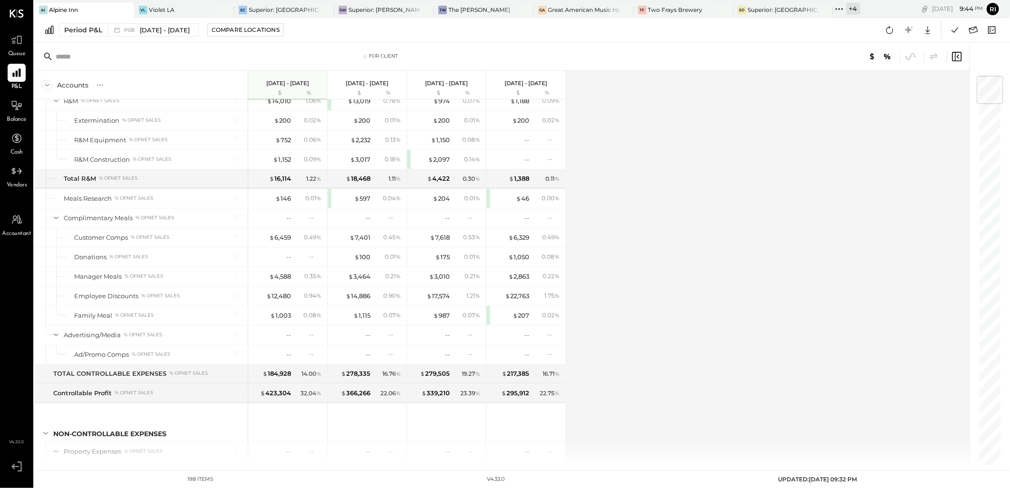
click at [675, 221] on div "Accounts S % GL Aug 4 - 31, 2025 $ % Jun 30 - Aug 3, 2025 $ % Jun 2 - 29, 2025 …" at bounding box center [502, 268] width 937 height 394
click at [684, 208] on div "Accounts S % GL Aug 4 - 31, 2025 $ % Jun 30 - Aug 3, 2025 $ % Jun 2 - 29, 2025 …" at bounding box center [502, 268] width 937 height 394
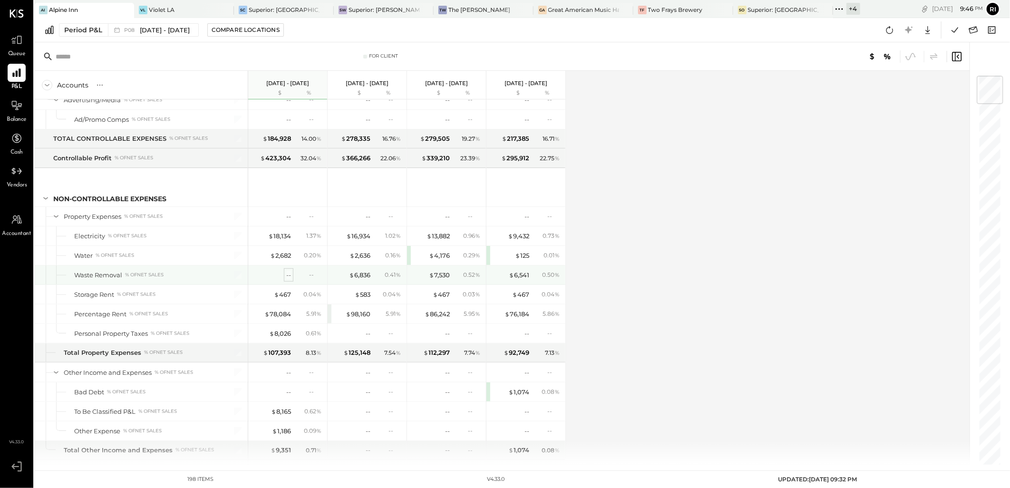
click at [289, 279] on div "--" at bounding box center [288, 275] width 5 height 9
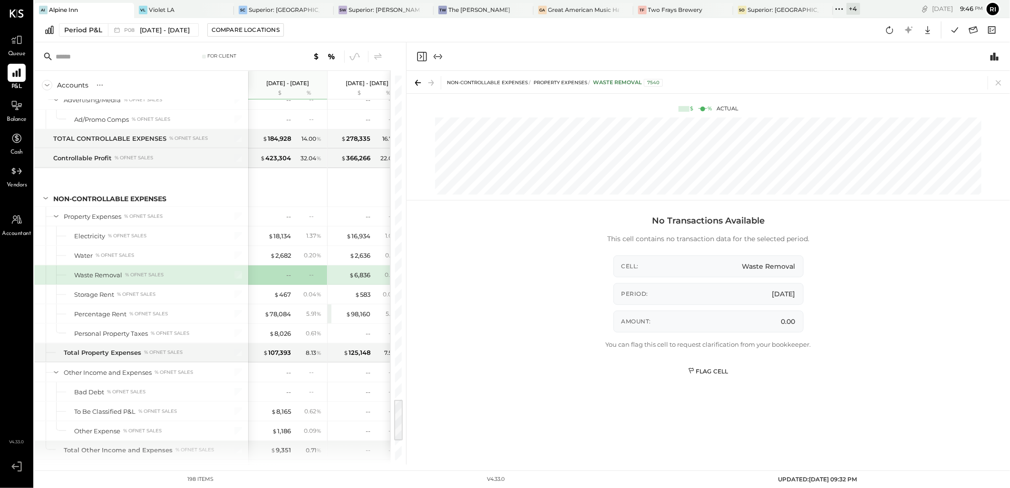
click at [703, 372] on div "Flag Cell" at bounding box center [708, 371] width 40 height 8
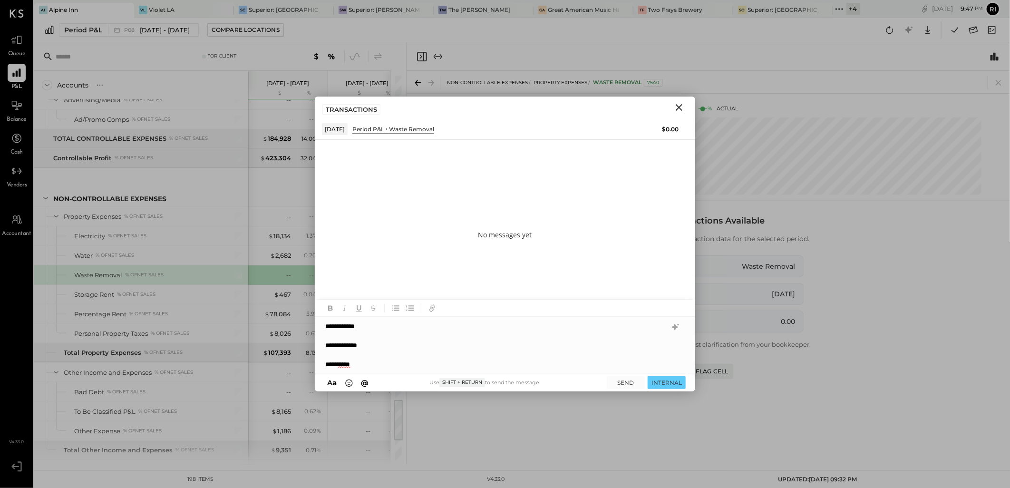
click at [399, 363] on div "**********" at bounding box center [496, 365] width 342 height 10
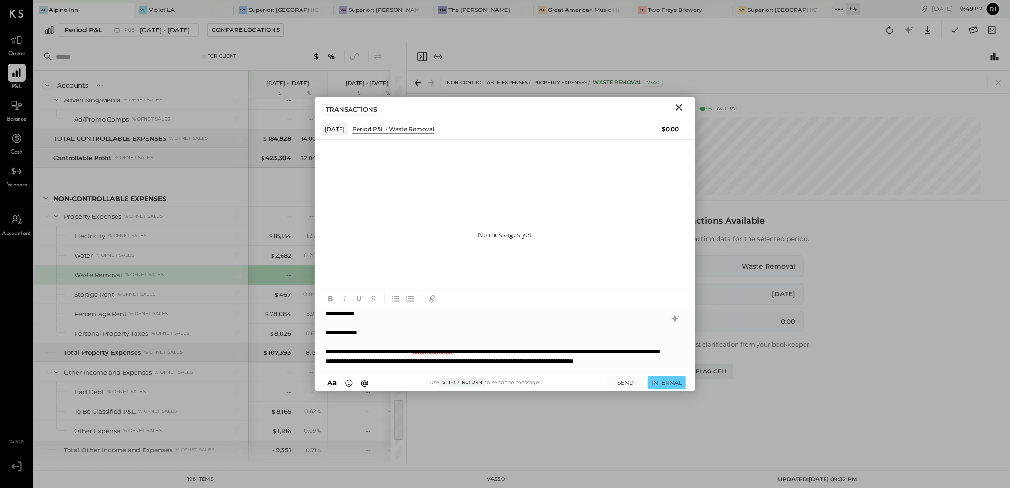
scroll to position [22, 0]
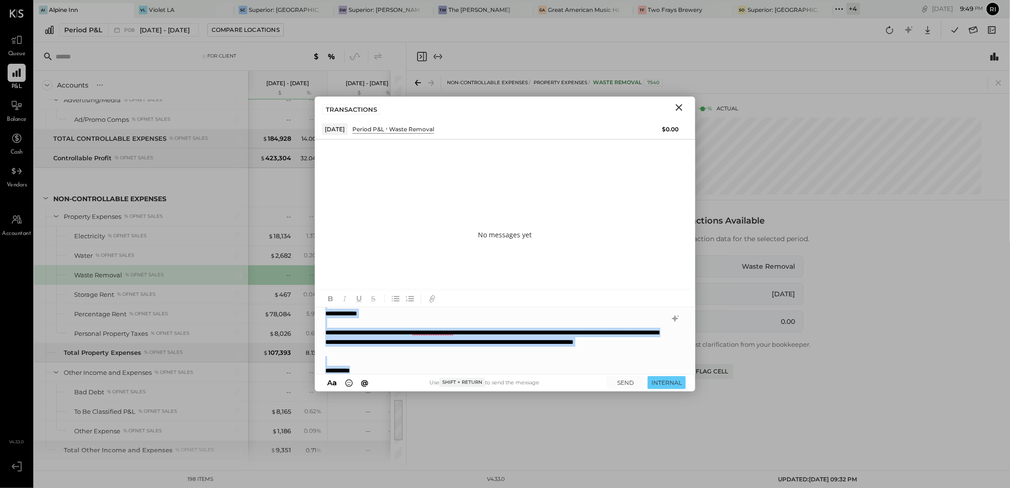
copy div "**********"
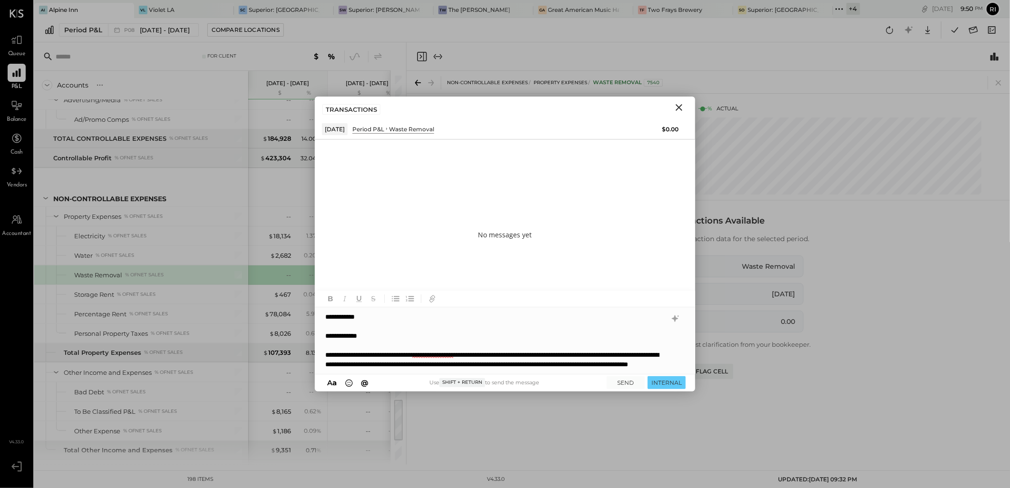
scroll to position [29, 0]
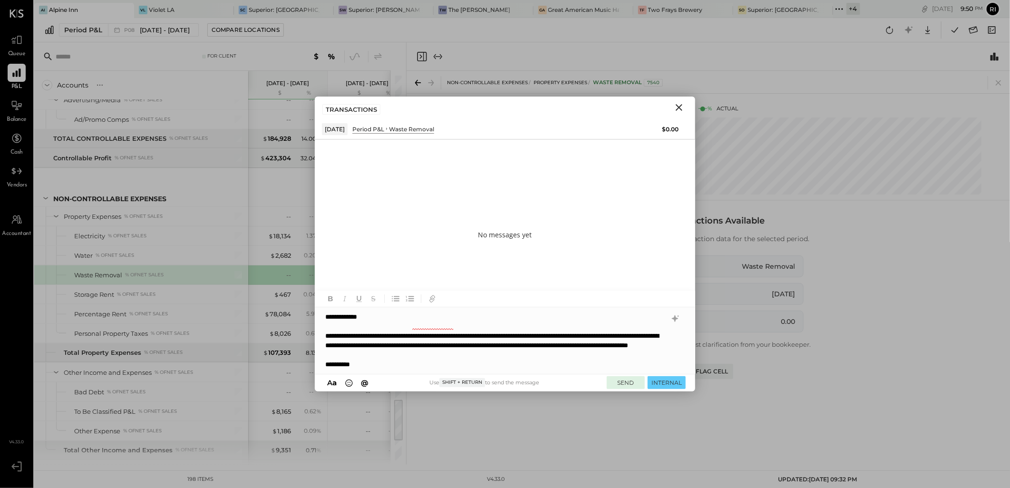
click at [628, 382] on button "SEND" at bounding box center [626, 382] width 38 height 13
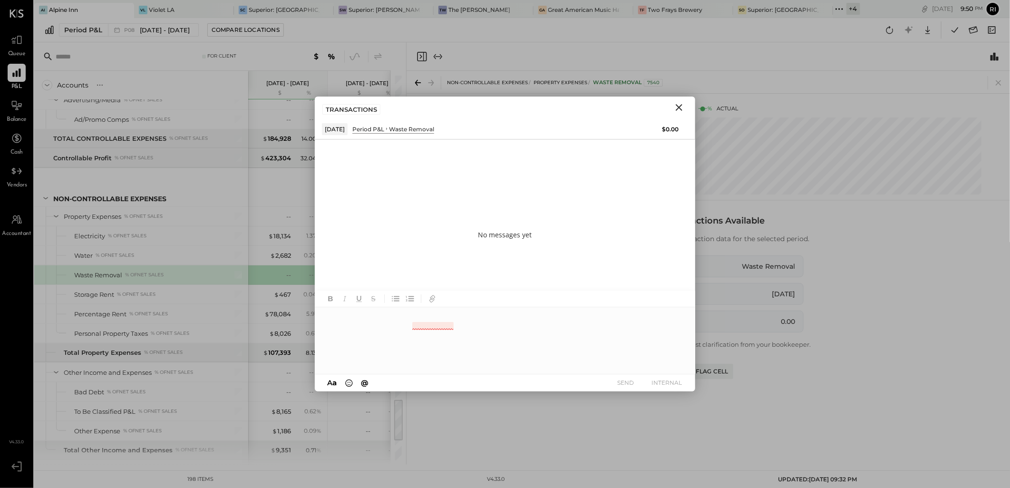
scroll to position [0, 0]
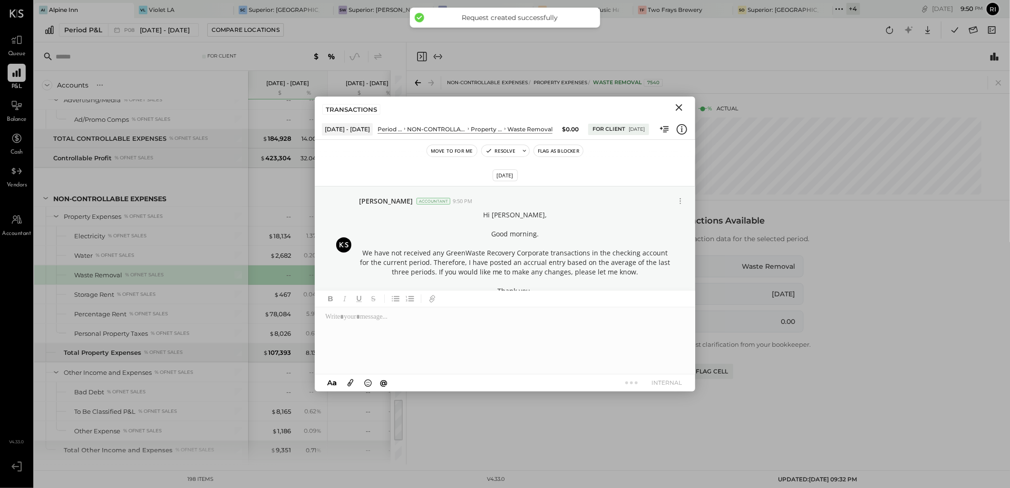
click at [550, 150] on button "Flag as Blocker" at bounding box center [558, 150] width 49 height 11
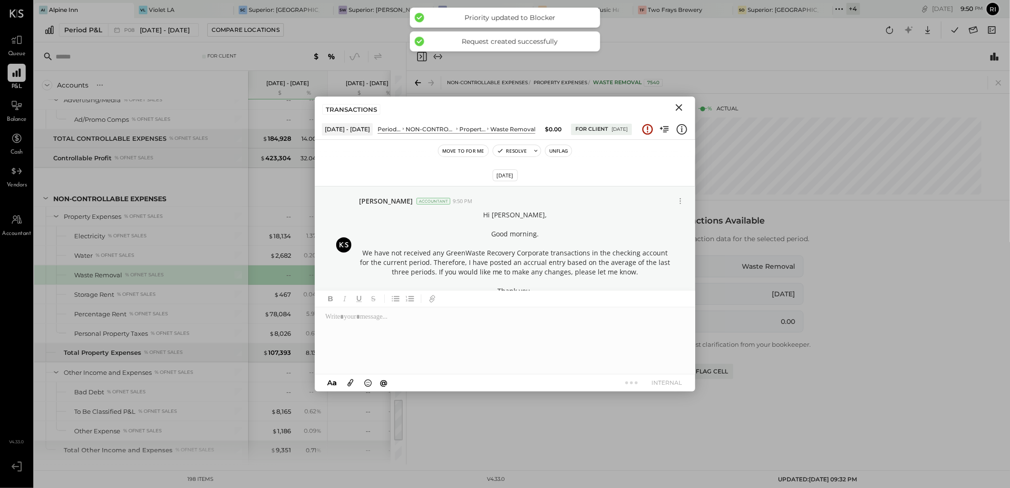
click at [681, 108] on icon "Close" at bounding box center [679, 107] width 11 height 11
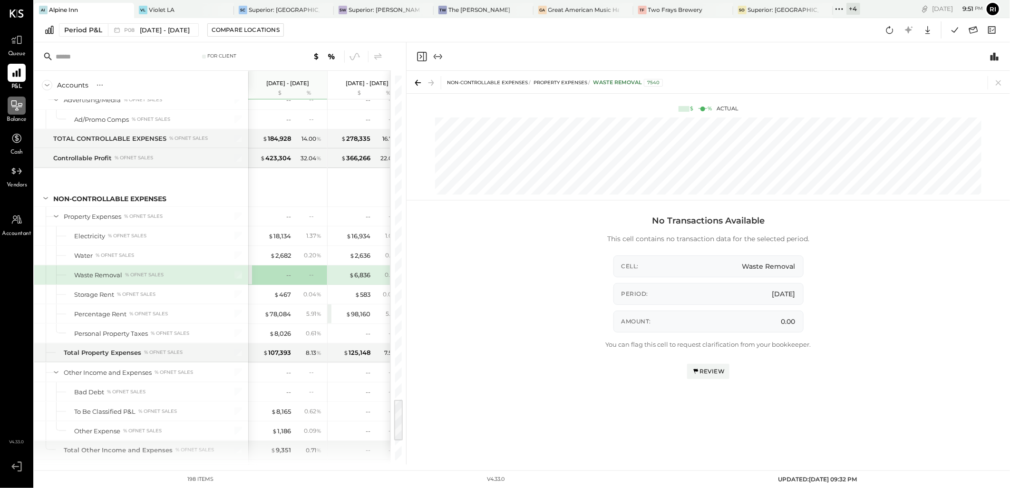
click at [22, 101] on icon at bounding box center [16, 105] width 12 height 12
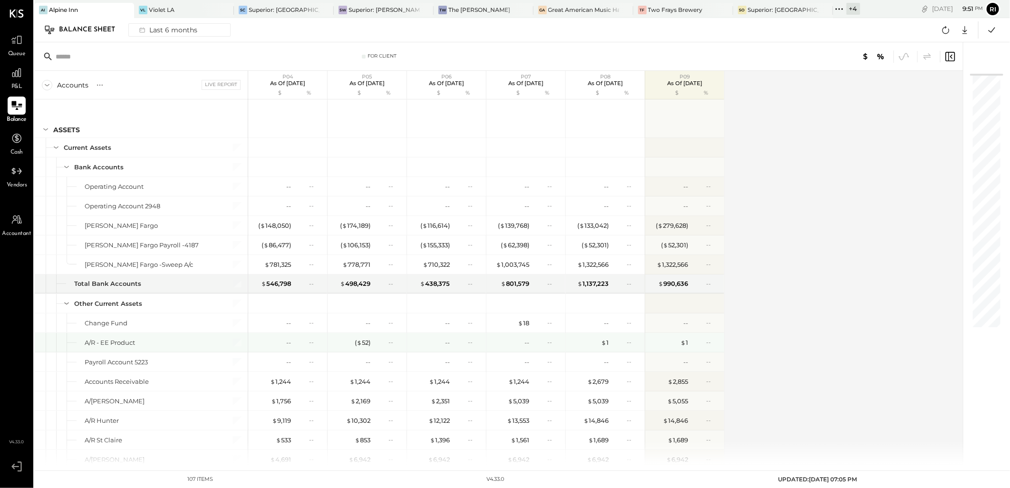
scroll to position [53, 0]
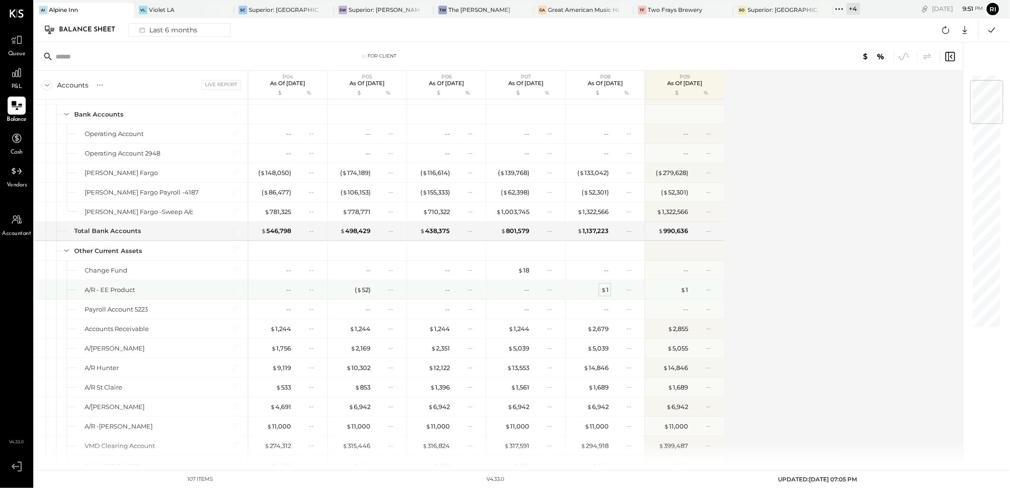
click at [602, 289] on span "$" at bounding box center [603, 290] width 5 height 8
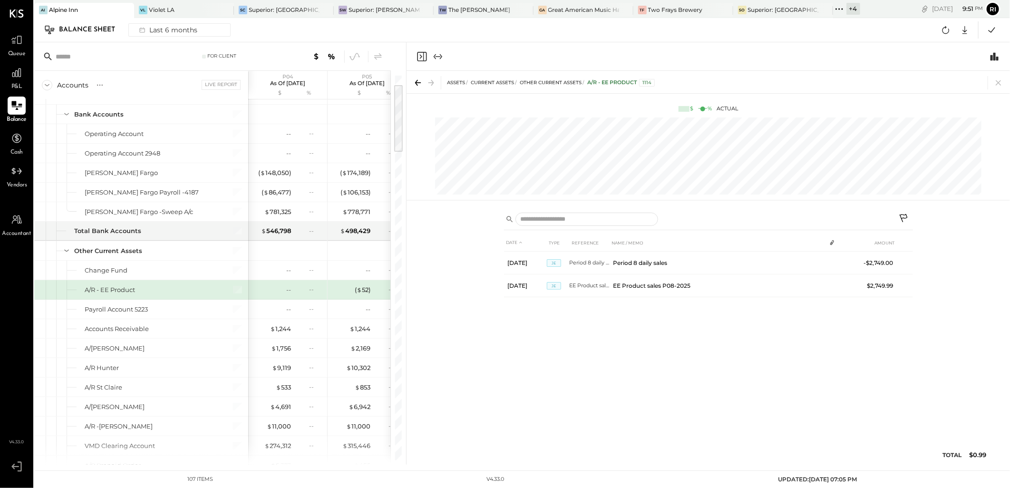
click at [909, 214] on icon at bounding box center [904, 219] width 11 height 11
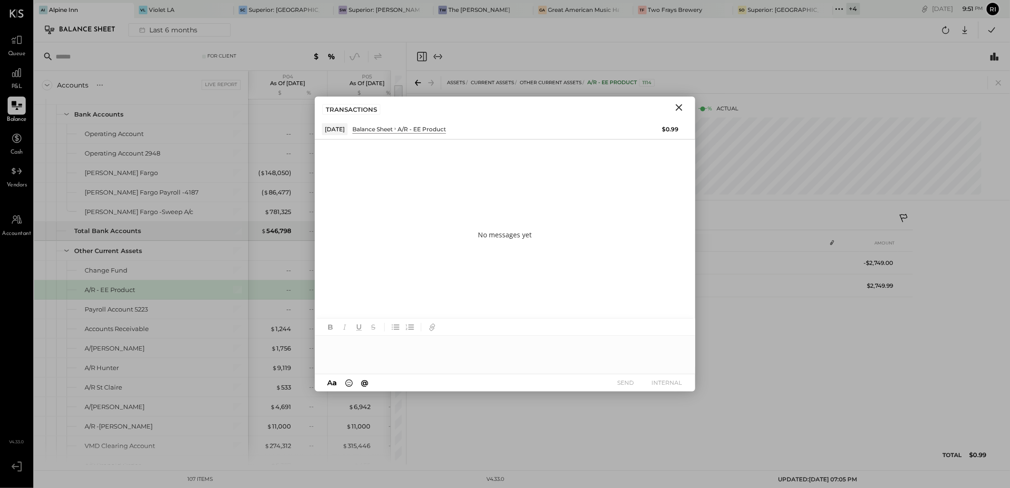
click at [362, 356] on div at bounding box center [505, 355] width 381 height 38
click at [346, 362] on div at bounding box center [496, 365] width 342 height 10
drag, startPoint x: 410, startPoint y: 362, endPoint x: 323, endPoint y: 369, distance: 86.4
click at [323, 369] on div "**********" at bounding box center [505, 345] width 381 height 57
click at [368, 361] on div at bounding box center [496, 365] width 342 height 10
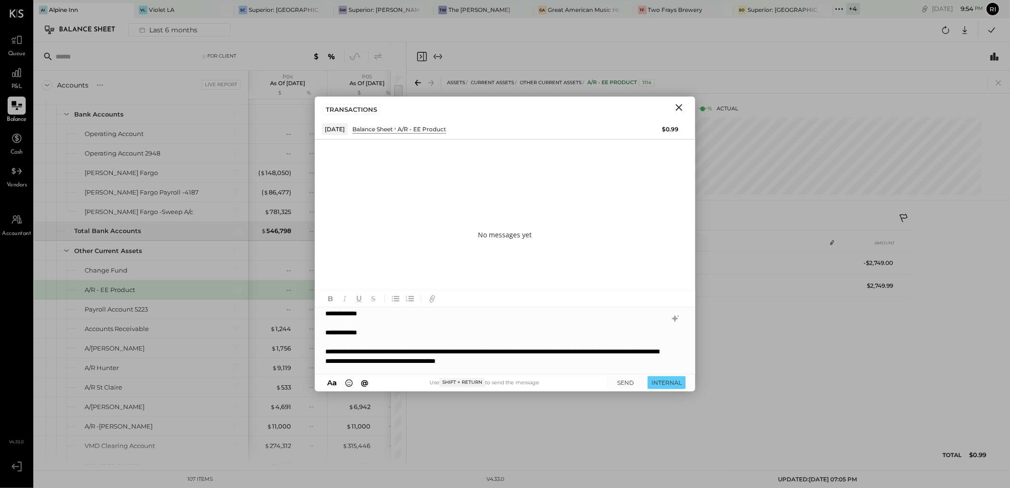
scroll to position [13, 0]
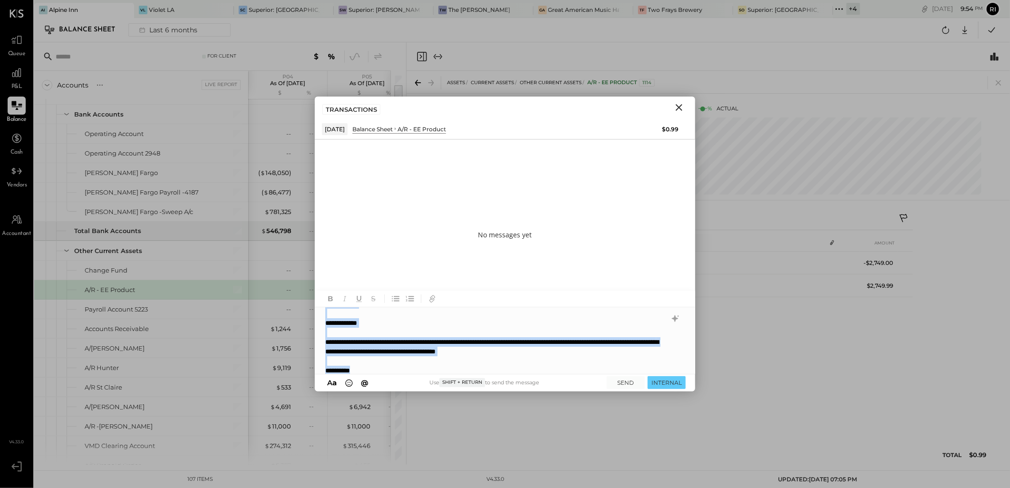
copy div "**********"
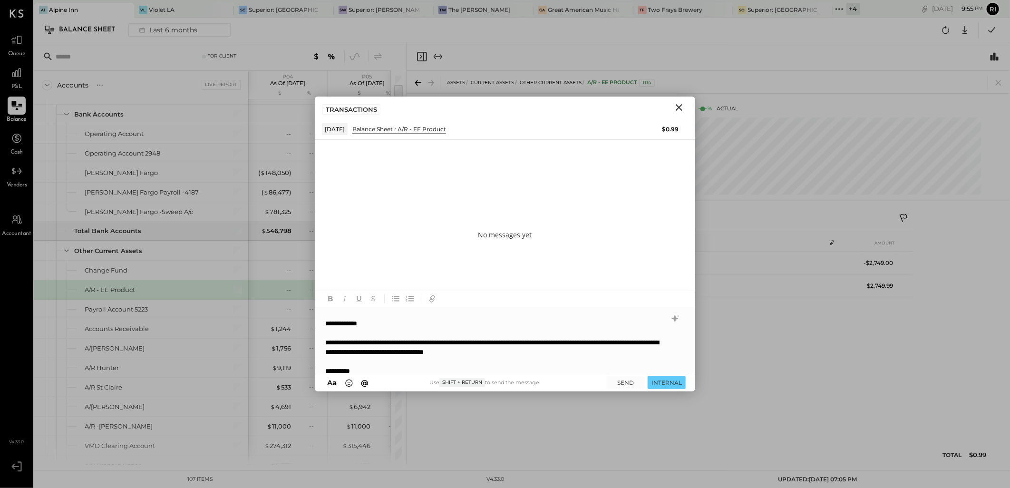
scroll to position [19, 0]
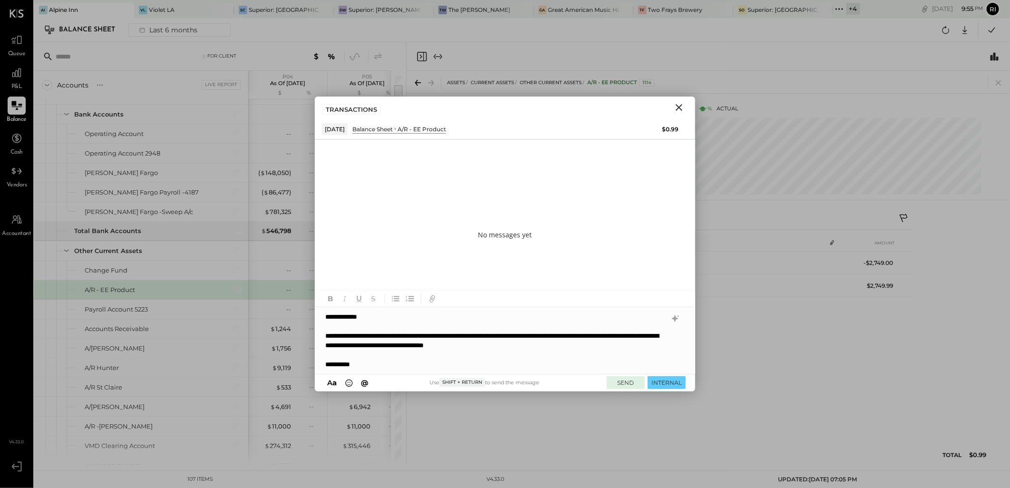
click at [625, 383] on button "SEND" at bounding box center [626, 382] width 38 height 13
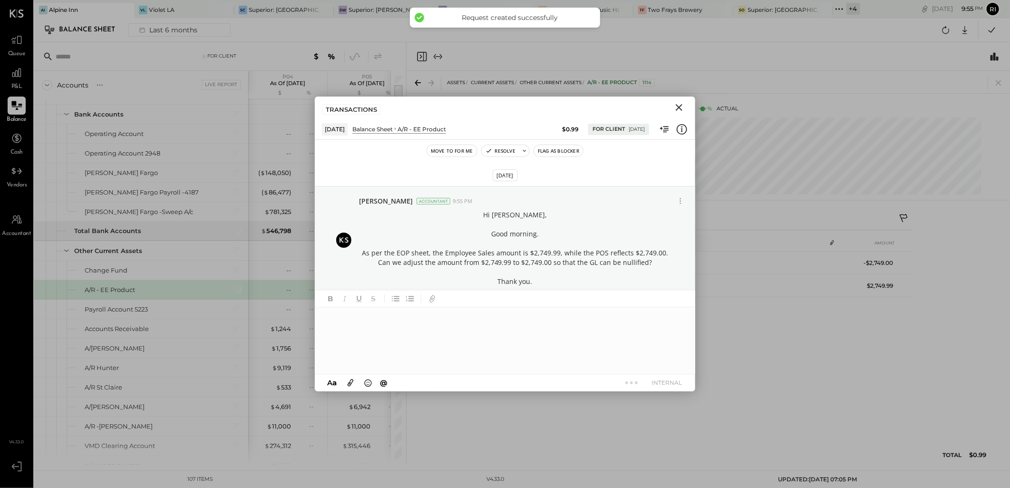
click at [567, 155] on button "Flag as Blocker" at bounding box center [558, 150] width 49 height 11
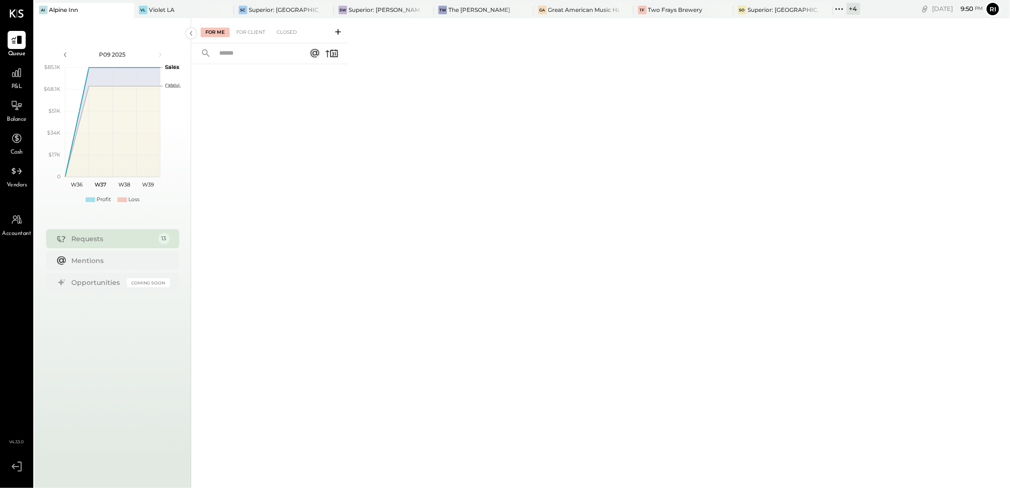
click at [258, 34] on div "For Client" at bounding box center [251, 33] width 39 height 10
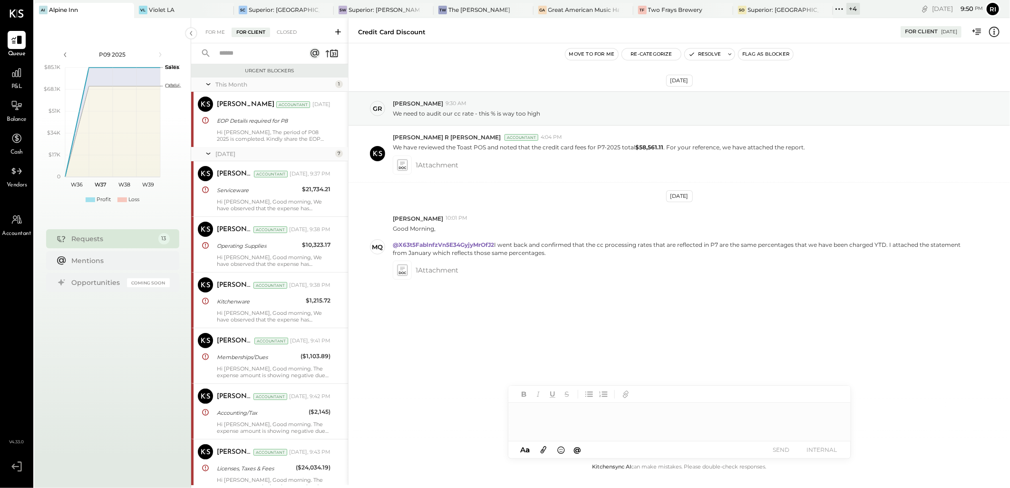
scroll to position [383, 0]
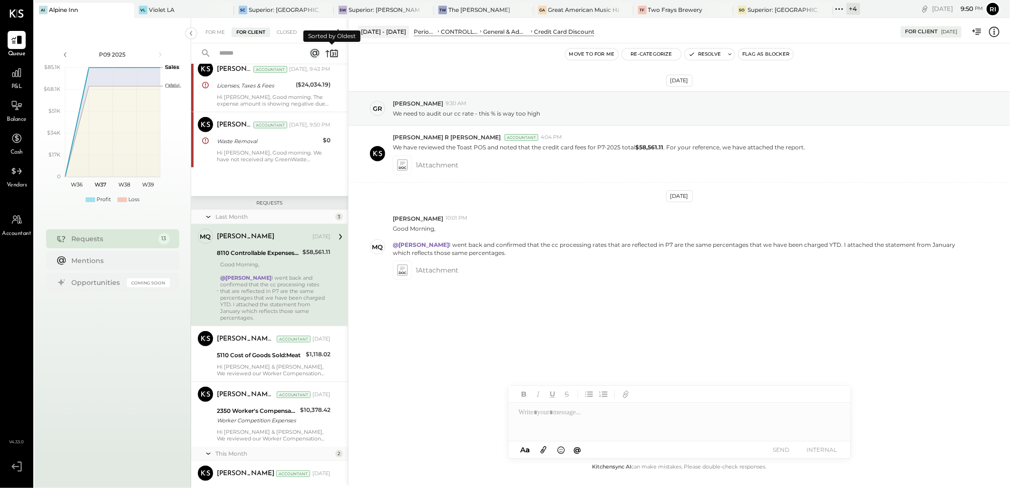
click at [336, 49] on icon at bounding box center [331, 53] width 13 height 13
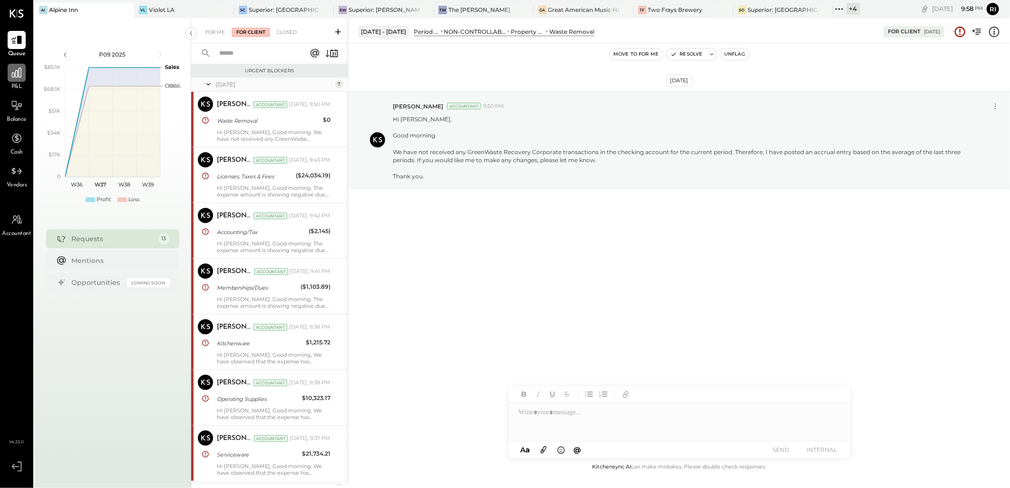
click at [11, 79] on div at bounding box center [17, 73] width 18 height 18
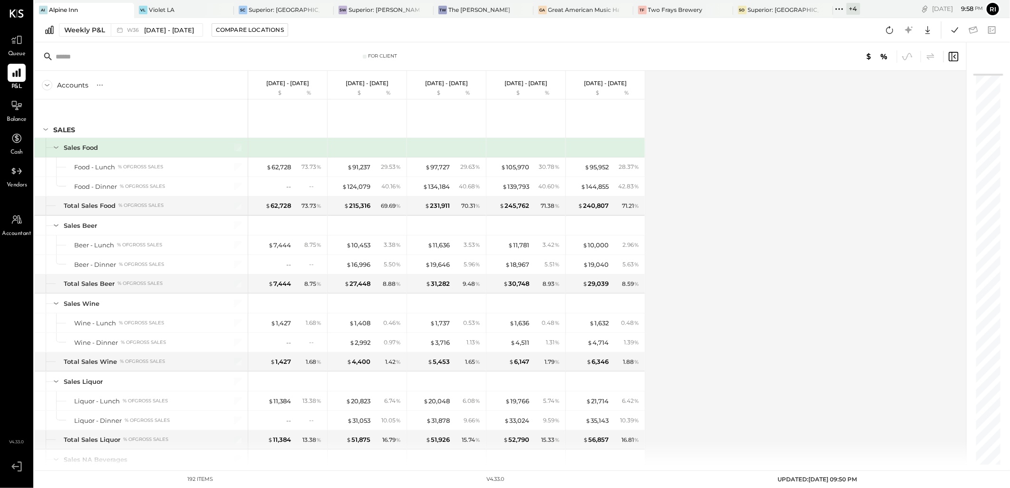
click at [55, 32] on div "Weekly P&L W36 Sep 1 - 7, 2025 Compare Locations" at bounding box center [166, 29] width 244 height 13
click at [77, 32] on div "Weekly P&L" at bounding box center [84, 30] width 41 height 10
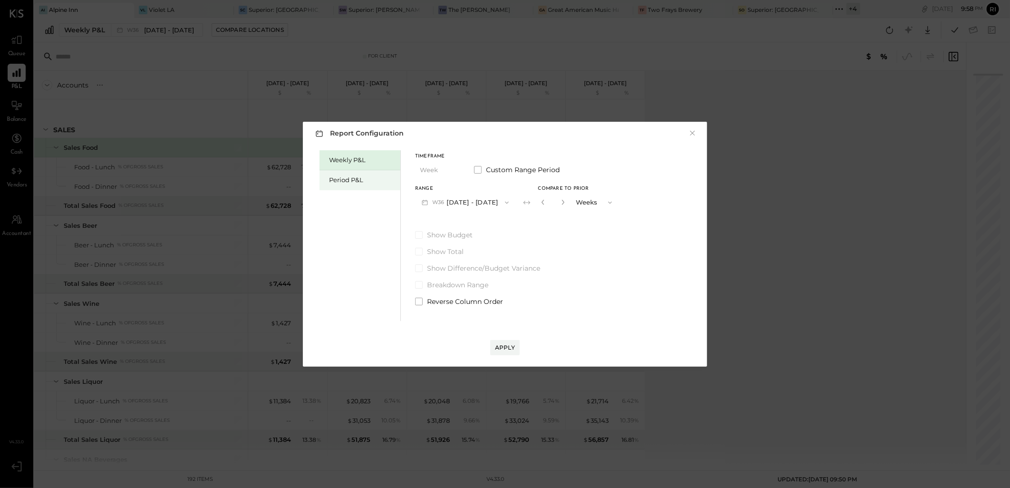
click at [359, 188] on div "Period P&L" at bounding box center [360, 180] width 81 height 20
click at [467, 205] on button "P09 Sep 1 - 28, 2025" at bounding box center [464, 203] width 99 height 18
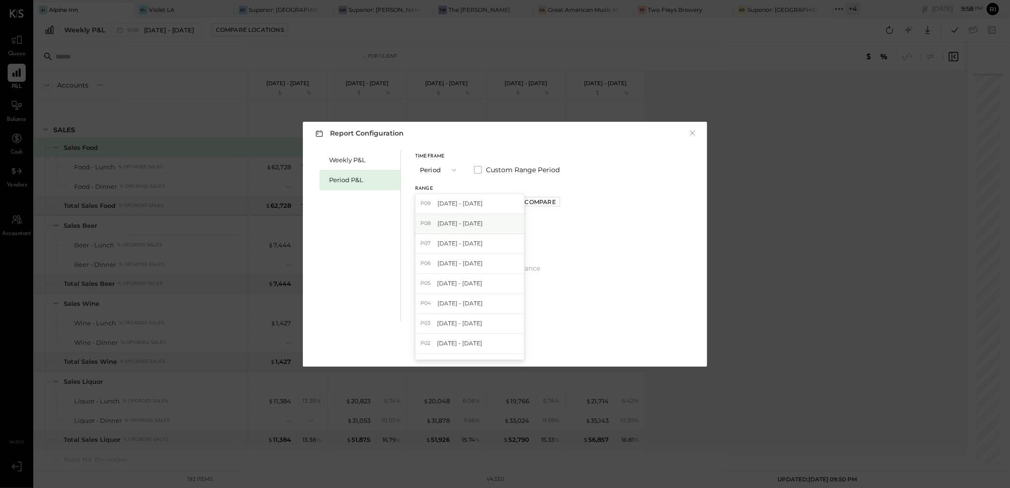
click at [482, 225] on div "P08 Aug 4 - 31, 2025" at bounding box center [470, 224] width 108 height 20
click at [497, 348] on div "Apply" at bounding box center [505, 347] width 20 height 8
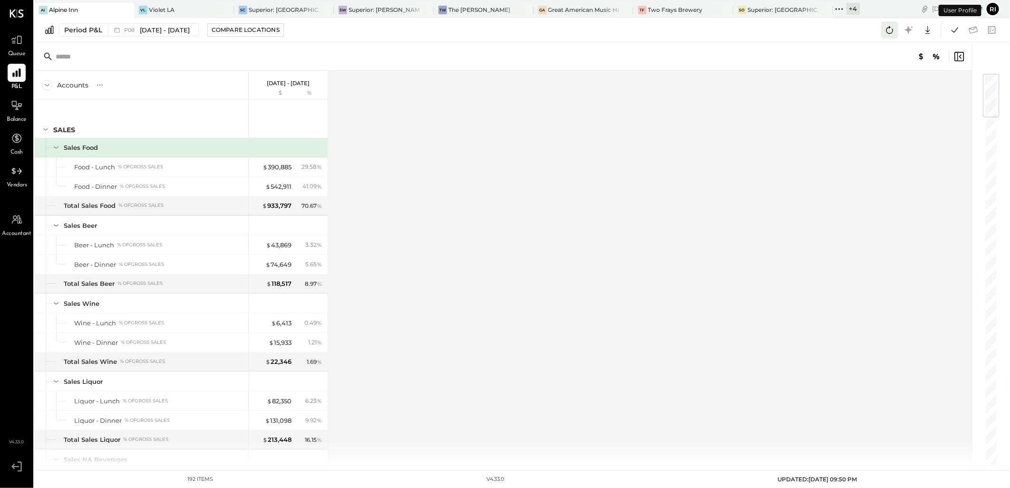
click at [888, 31] on icon at bounding box center [890, 30] width 12 height 12
click at [958, 31] on icon at bounding box center [955, 30] width 12 height 12
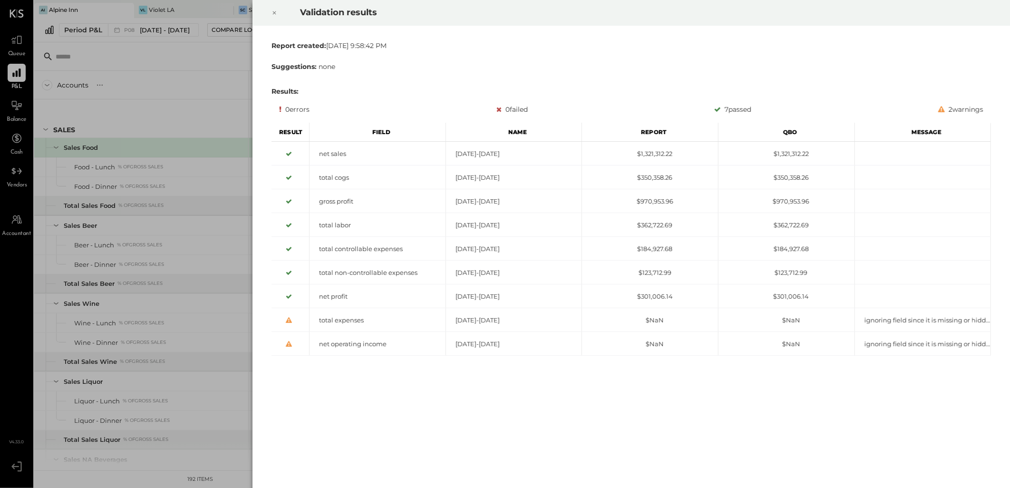
click at [276, 12] on icon at bounding box center [275, 12] width 6 height 11
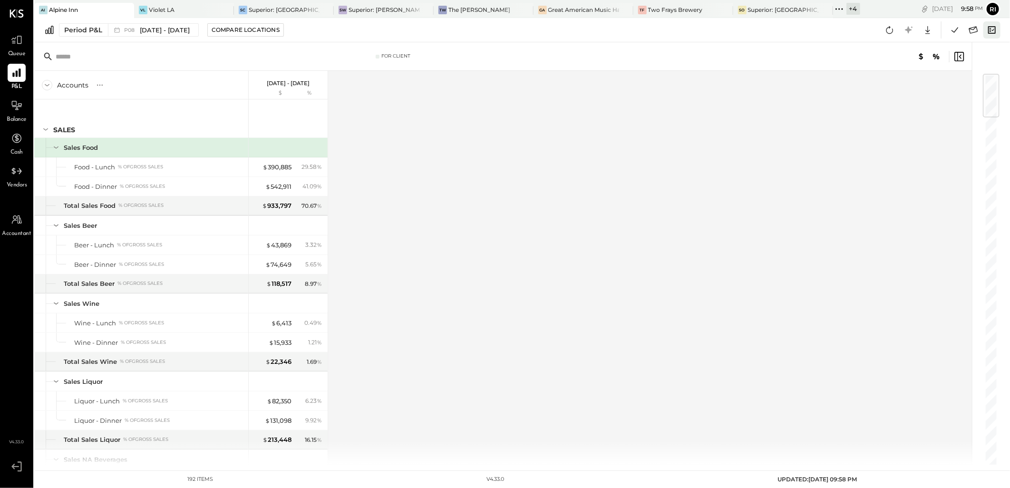
click at [998, 28] on icon at bounding box center [992, 30] width 12 height 12
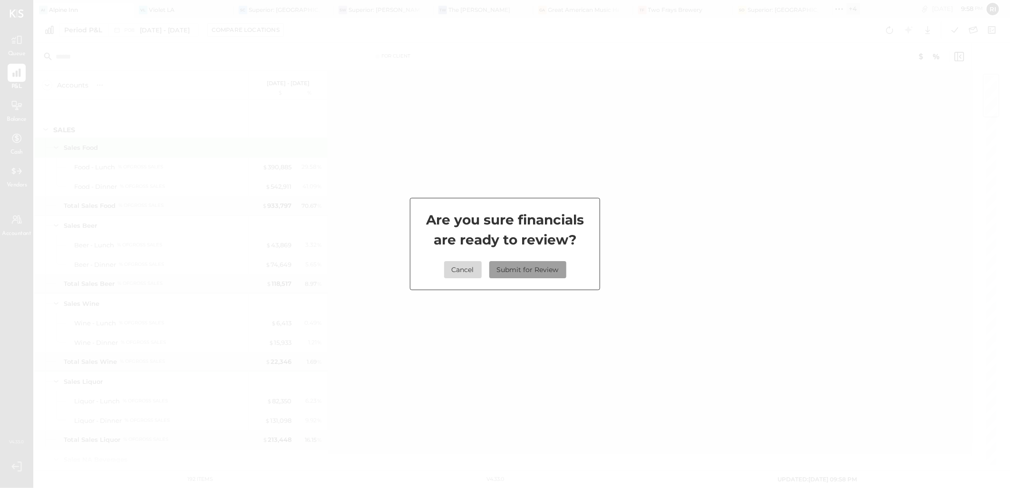
click at [544, 272] on button "Submit for Review" at bounding box center [527, 269] width 77 height 17
